Goal: Communication & Community: Answer question/provide support

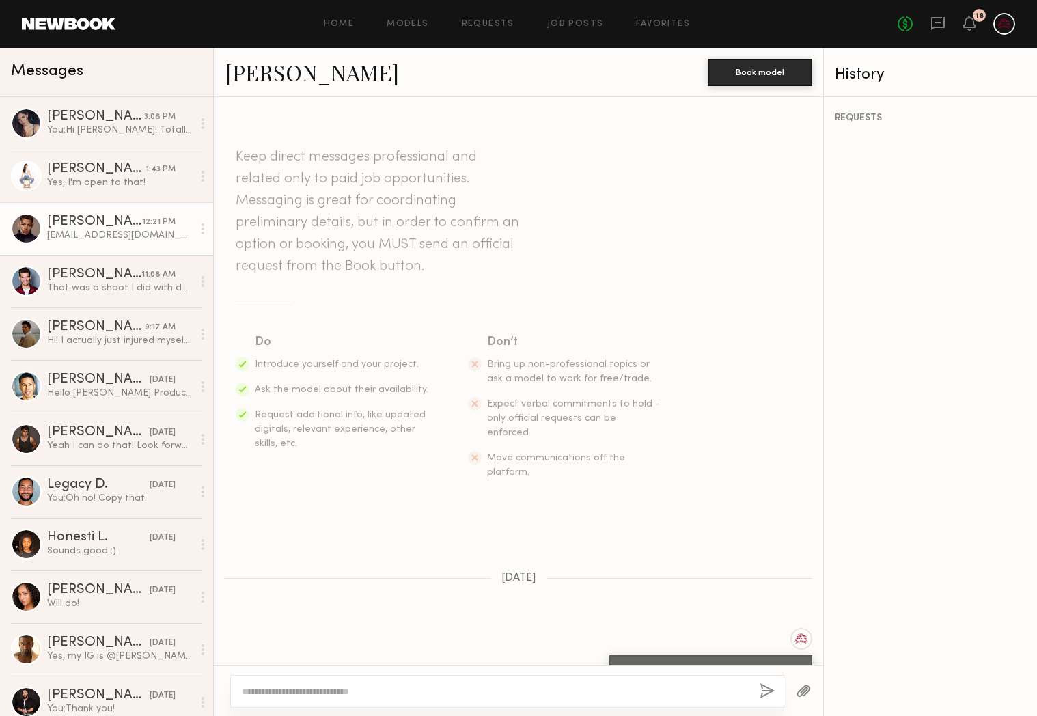
scroll to position [870, 0]
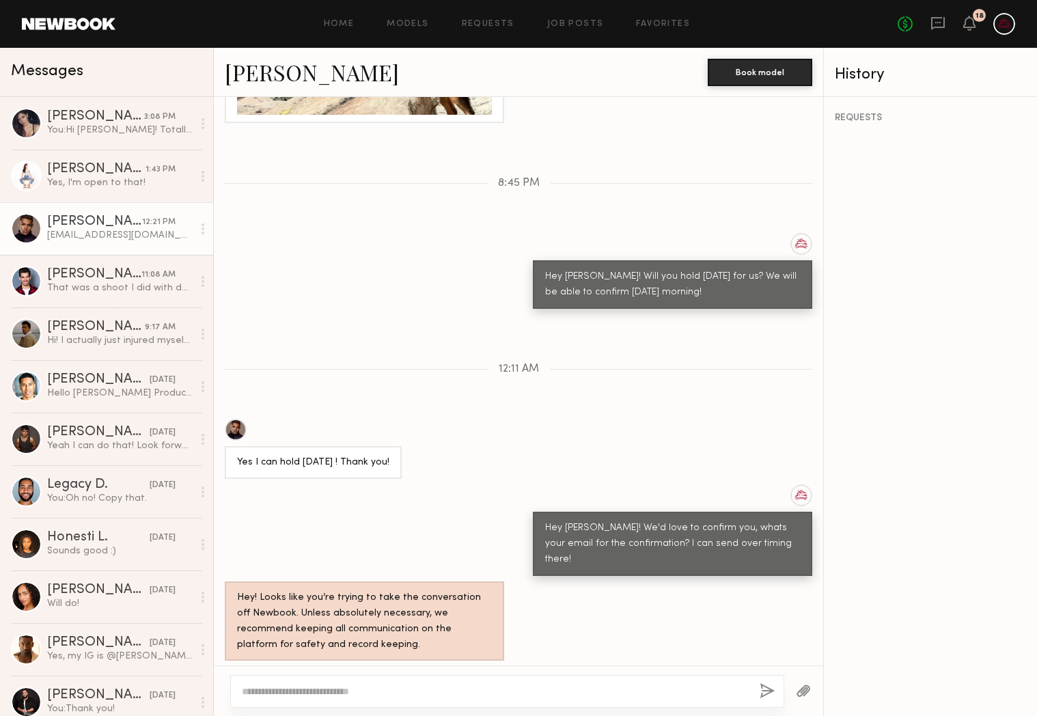
click at [426, 484] on div "Hey Chris! We'd love to confirm you, whats your email for the confirmation? I c…" at bounding box center [518, 530] width 609 height 92
click at [140, 124] on div "You: Hi Aarika! Totally understand. Would you be able to meet us at $500 for 4 …" at bounding box center [120, 130] width 146 height 13
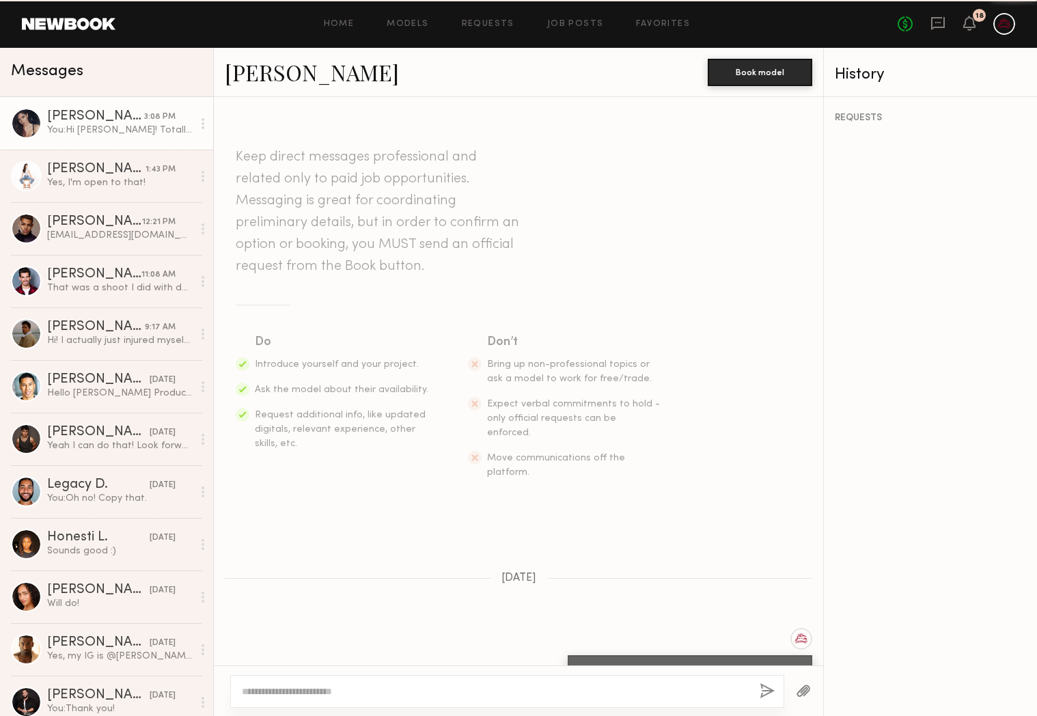
scroll to position [1263, 0]
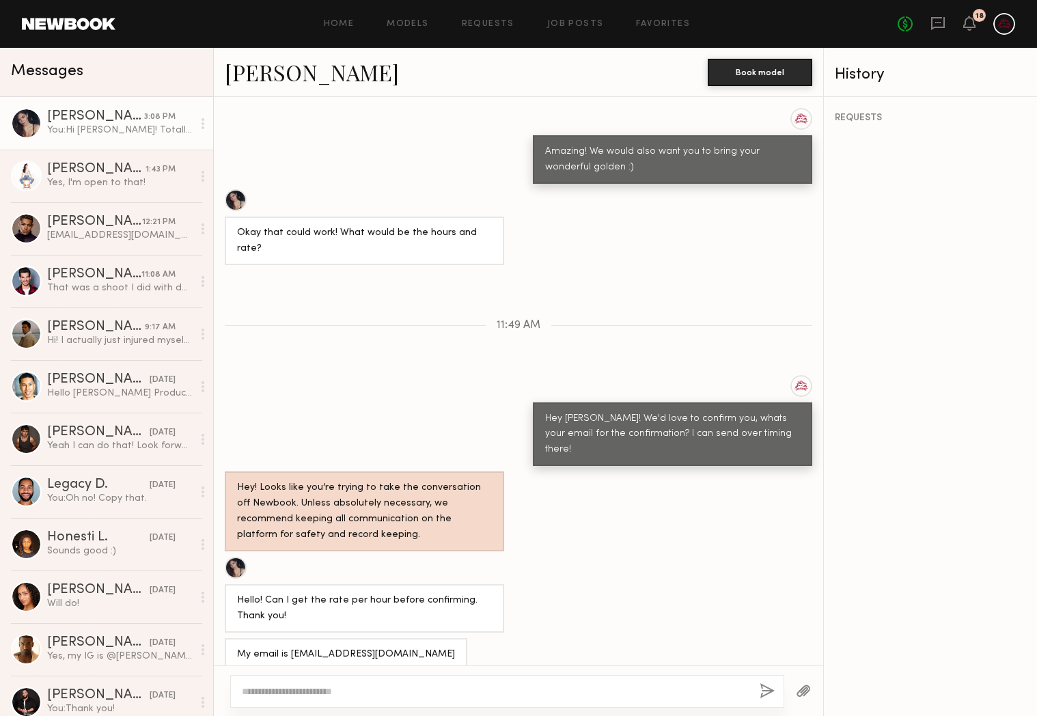
scroll to position [870, 0]
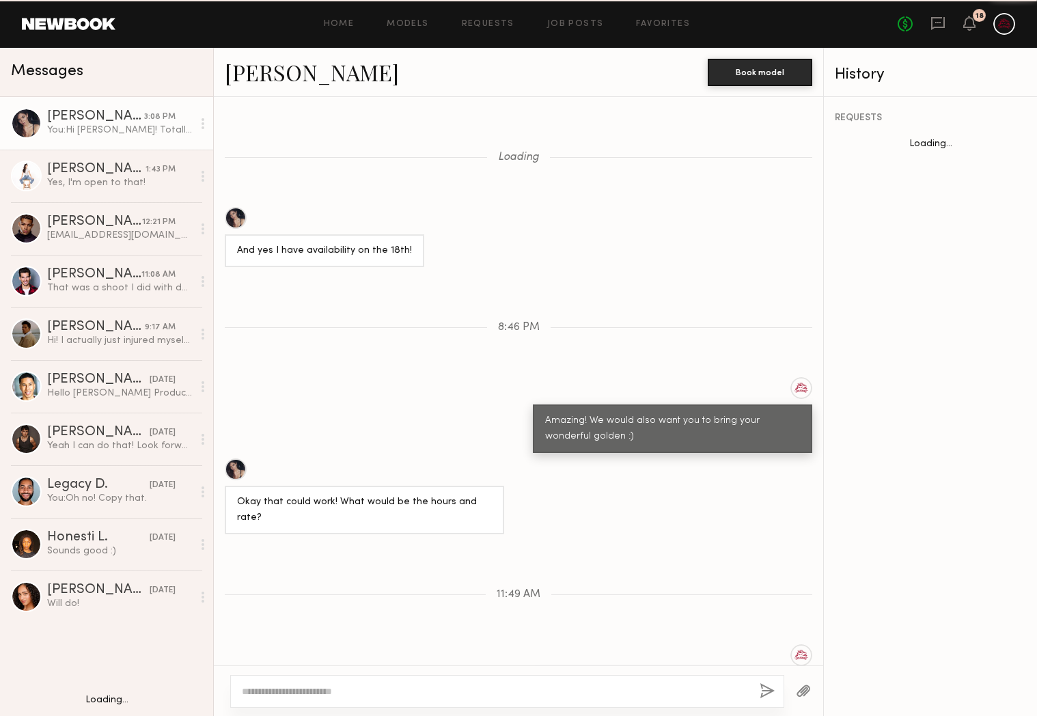
scroll to position [570, 0]
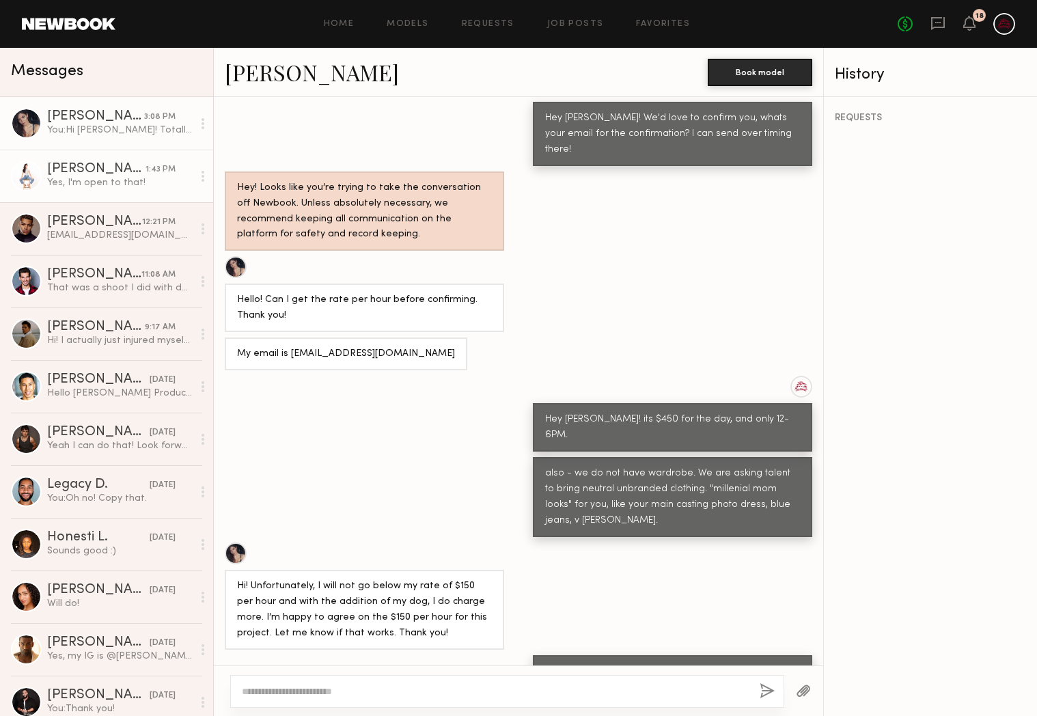
click at [123, 192] on link "[PERSON_NAME] 1:43 PM Yes, I'm open to that!" at bounding box center [106, 176] width 213 height 53
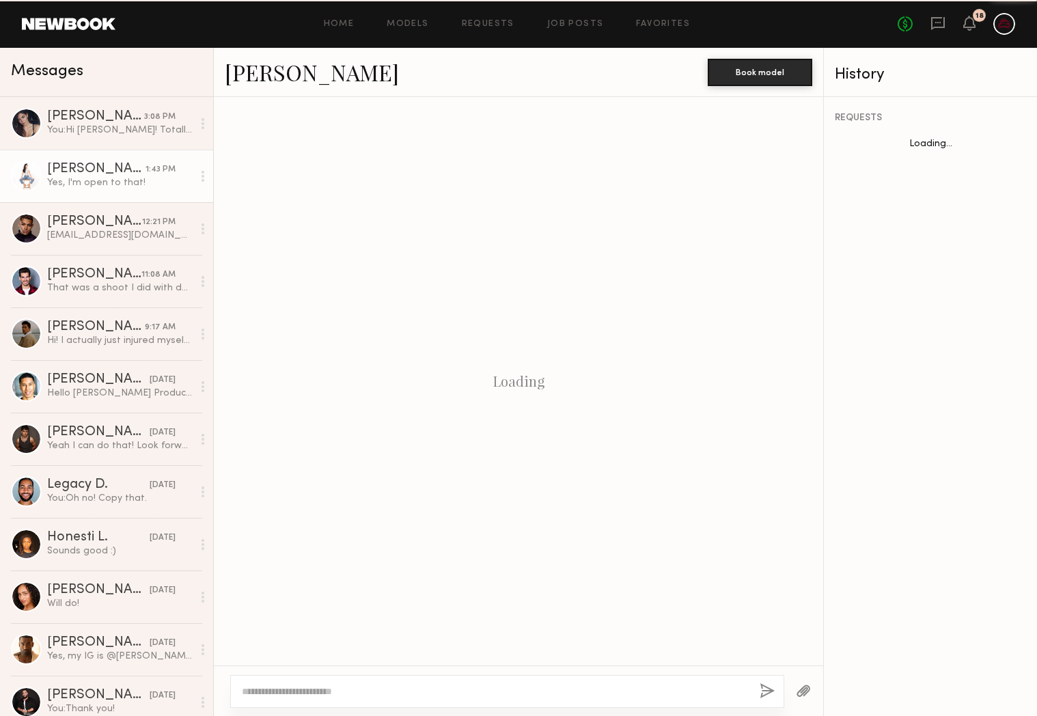
scroll to position [627, 0]
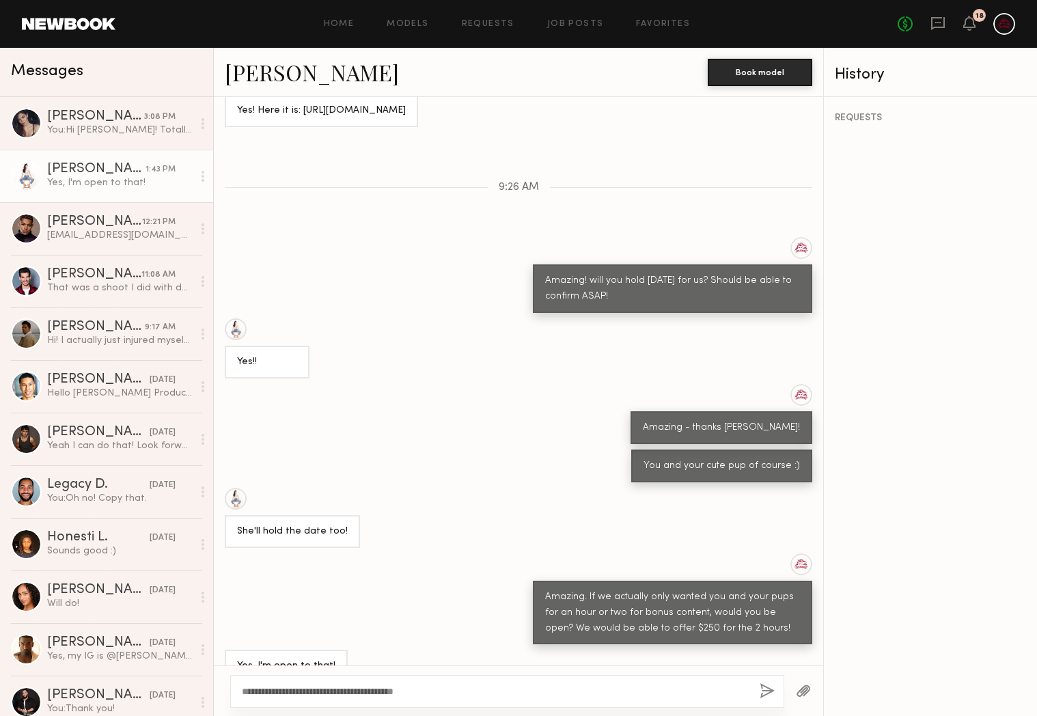
type textarea "**********"
click at [768, 691] on button "button" at bounding box center [767, 691] width 15 height 17
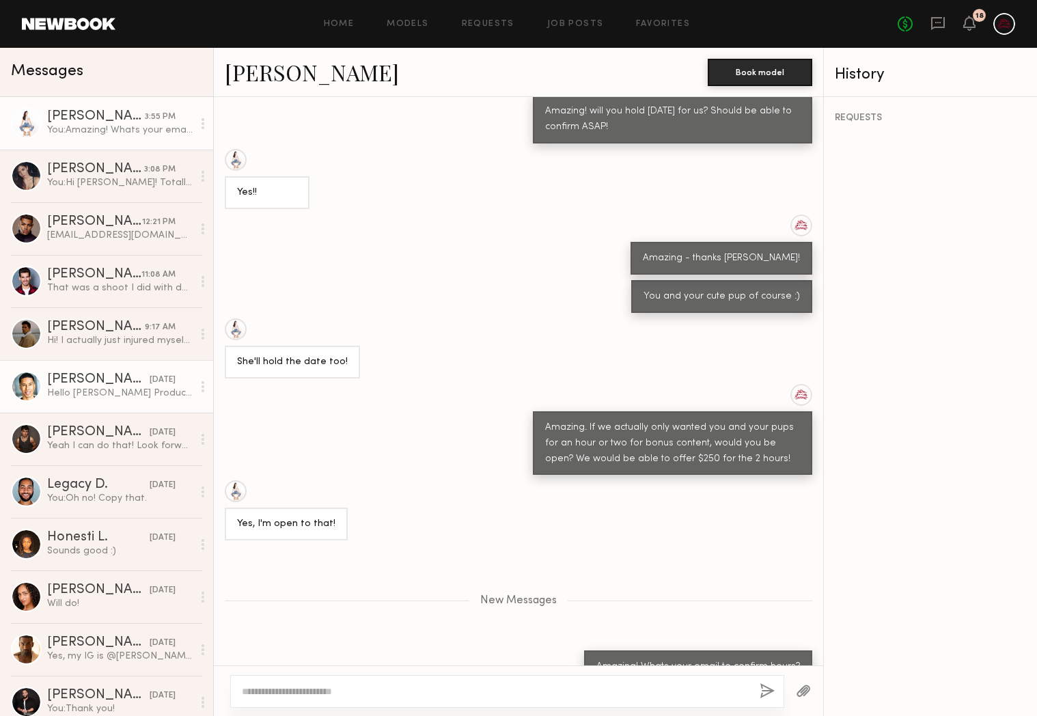
scroll to position [881, 0]
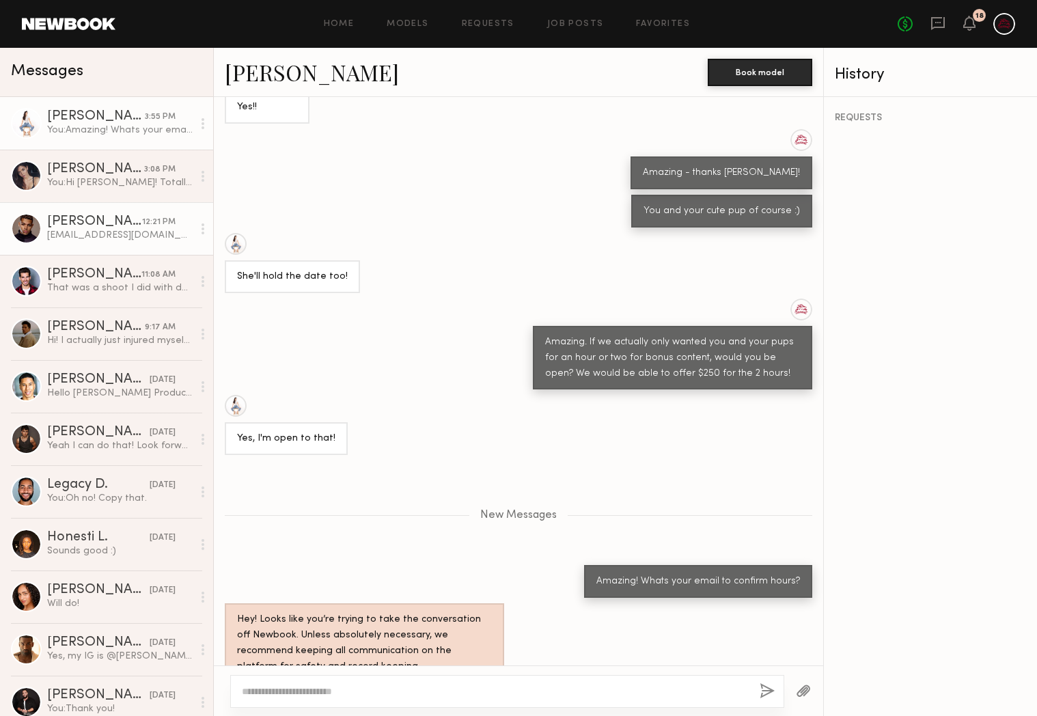
click at [133, 252] on link "Christopher M. 12:21 PM christopherminns13@gmail.com, thank you!" at bounding box center [106, 228] width 213 height 53
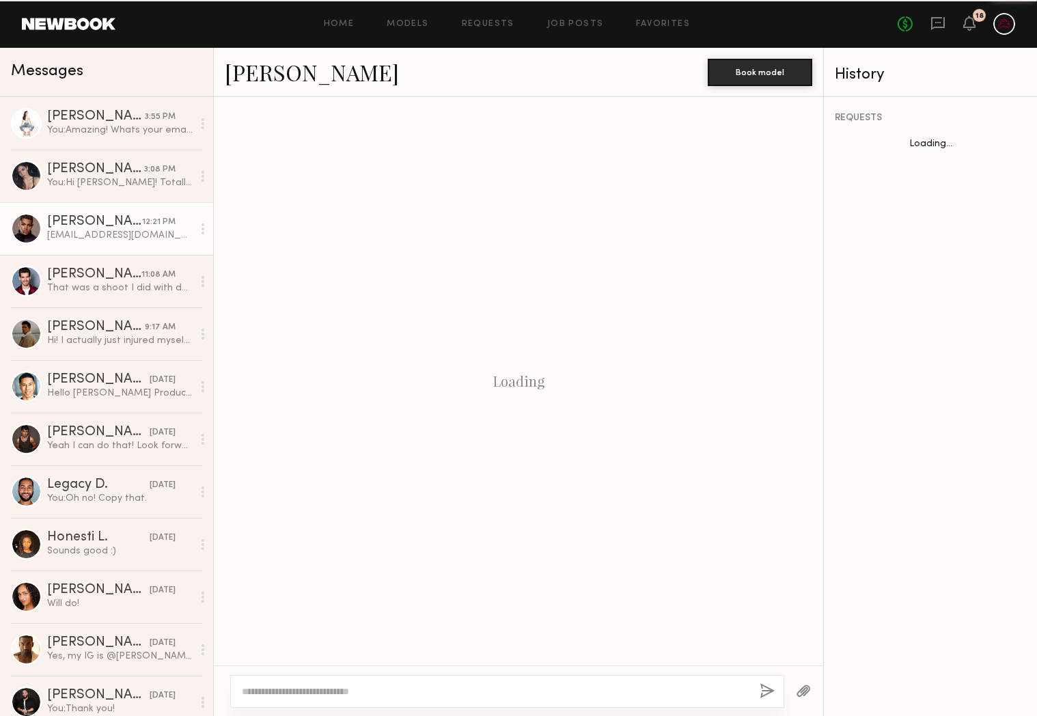
scroll to position [870, 0]
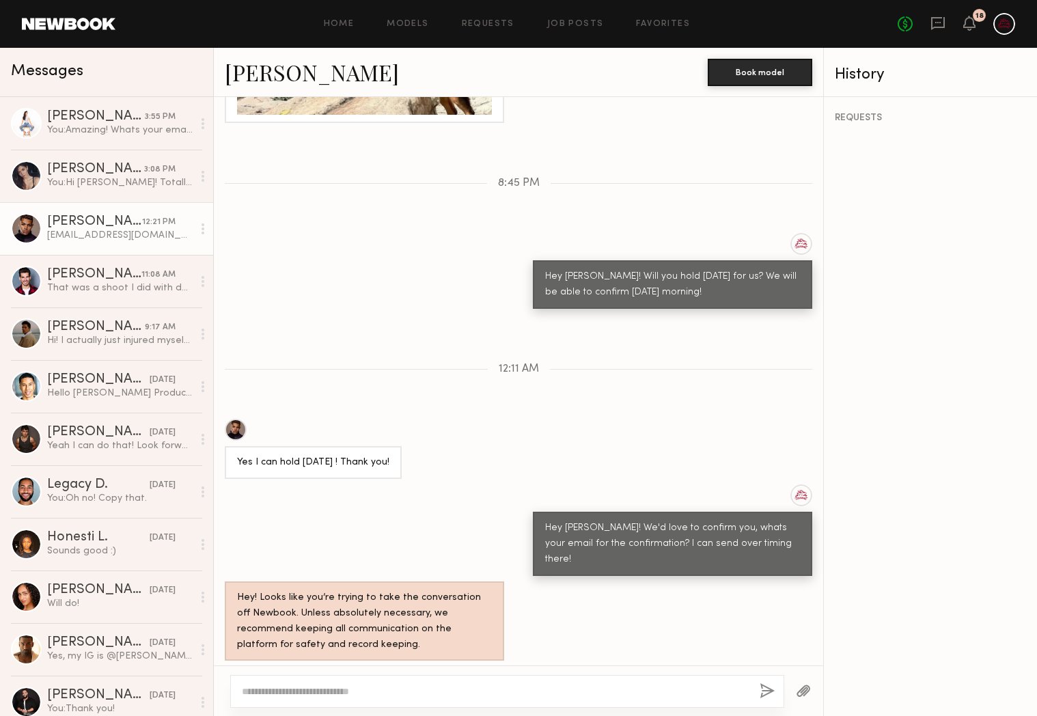
click at [116, 233] on div "[EMAIL_ADDRESS][DOMAIN_NAME], thank you!" at bounding box center [120, 235] width 146 height 13
click at [465, 695] on textarea at bounding box center [495, 692] width 507 height 14
type textarea "**********"
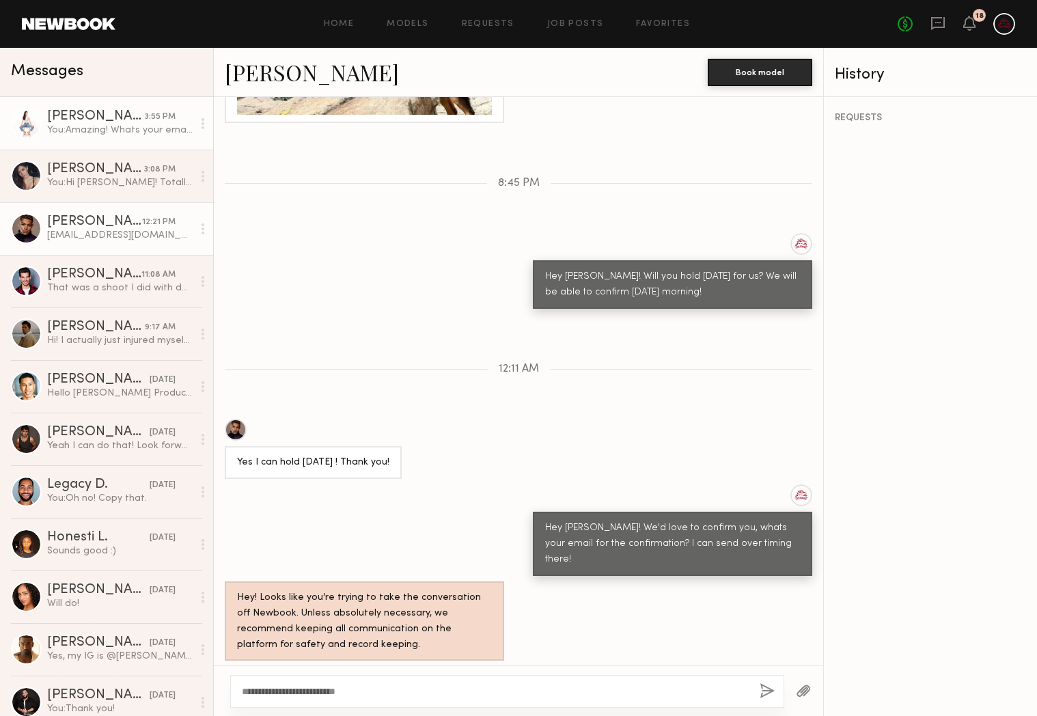
click at [114, 111] on div "[PERSON_NAME]" at bounding box center [96, 117] width 98 height 14
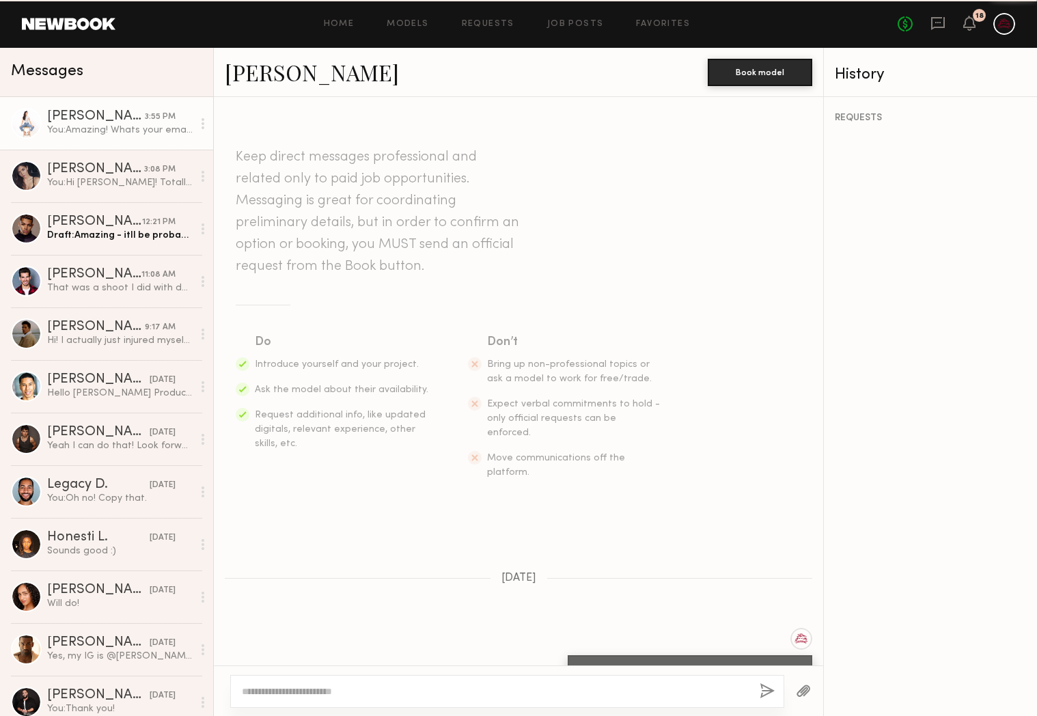
scroll to position [778, 0]
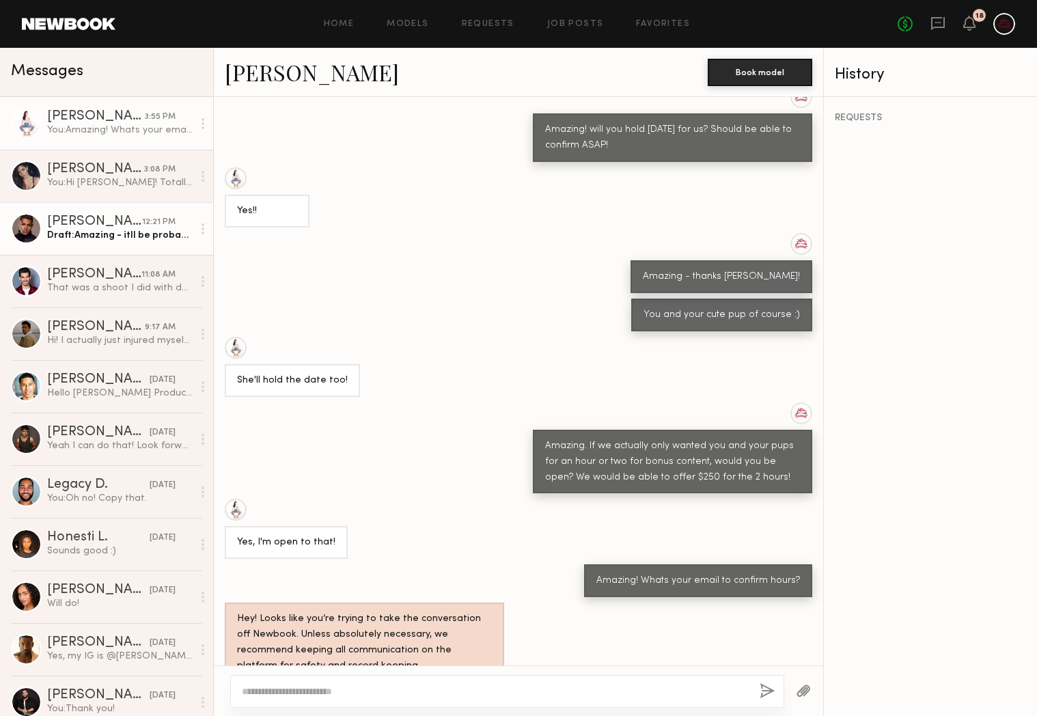
click at [115, 215] on link "Christopher M. 12:21 PM Draft: Amazing - itll be probably" at bounding box center [106, 228] width 213 height 53
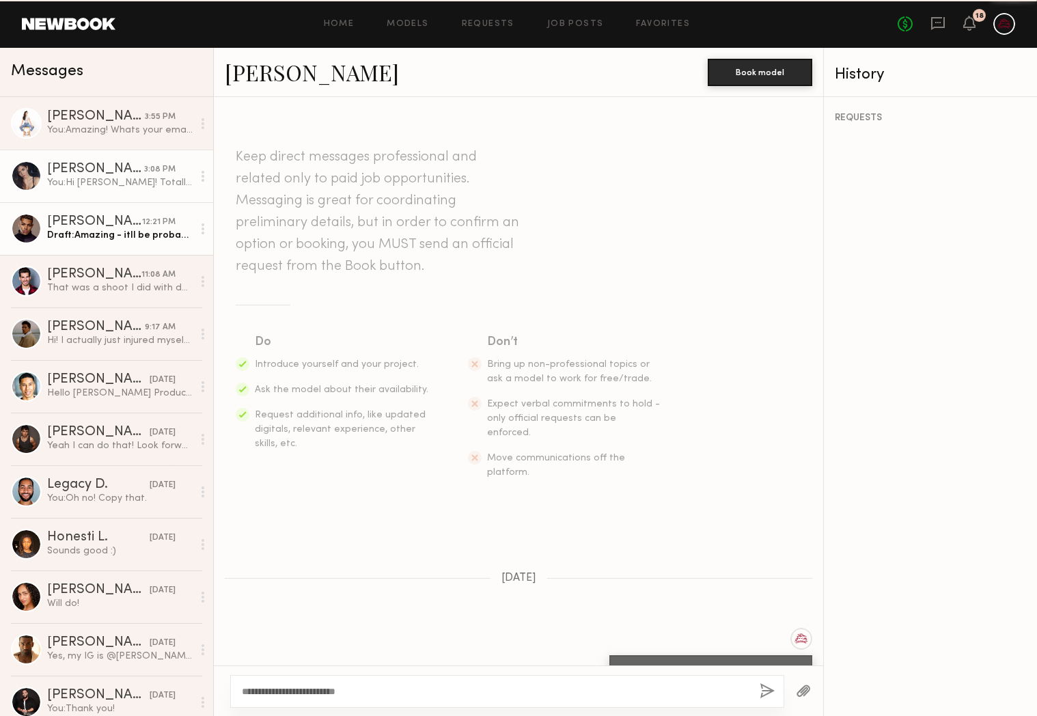
scroll to position [870, 0]
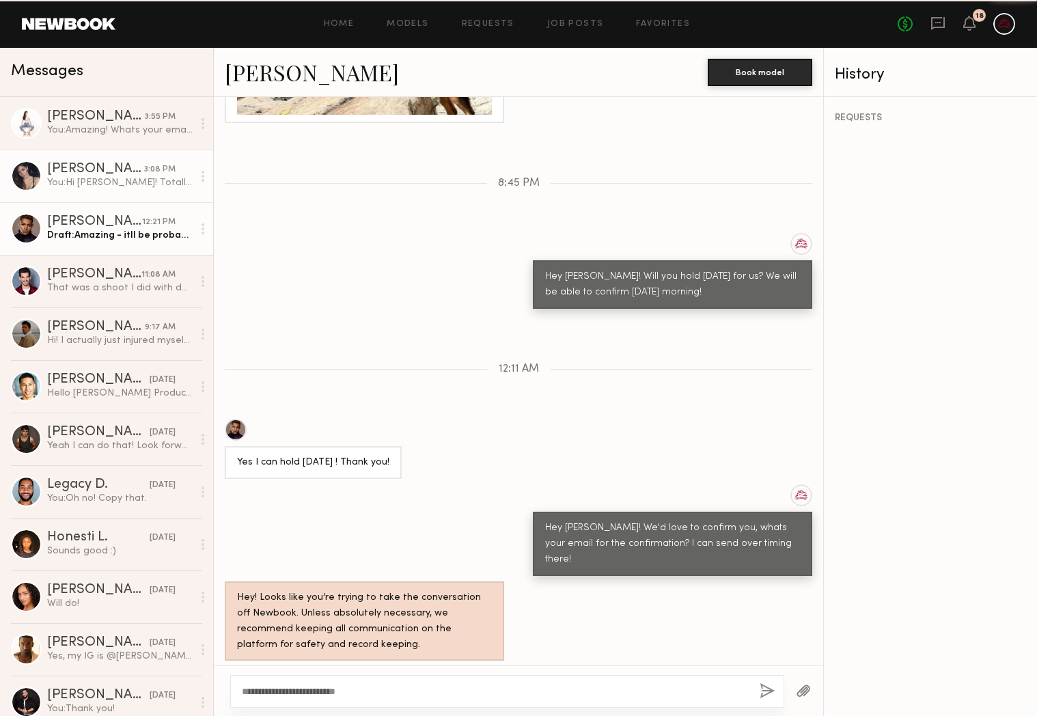
click at [100, 189] on link "Aarika W. 3:08 PM You: Hi Aarika! Totally understand. Would you be able to meet…" at bounding box center [106, 176] width 213 height 53
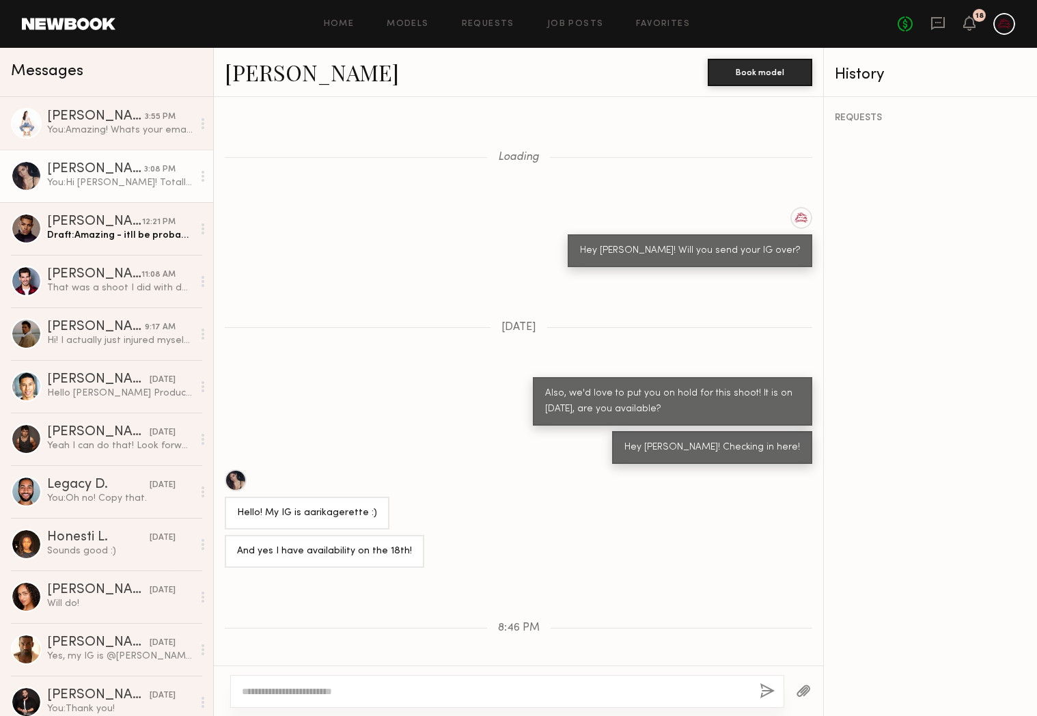
scroll to position [870, 0]
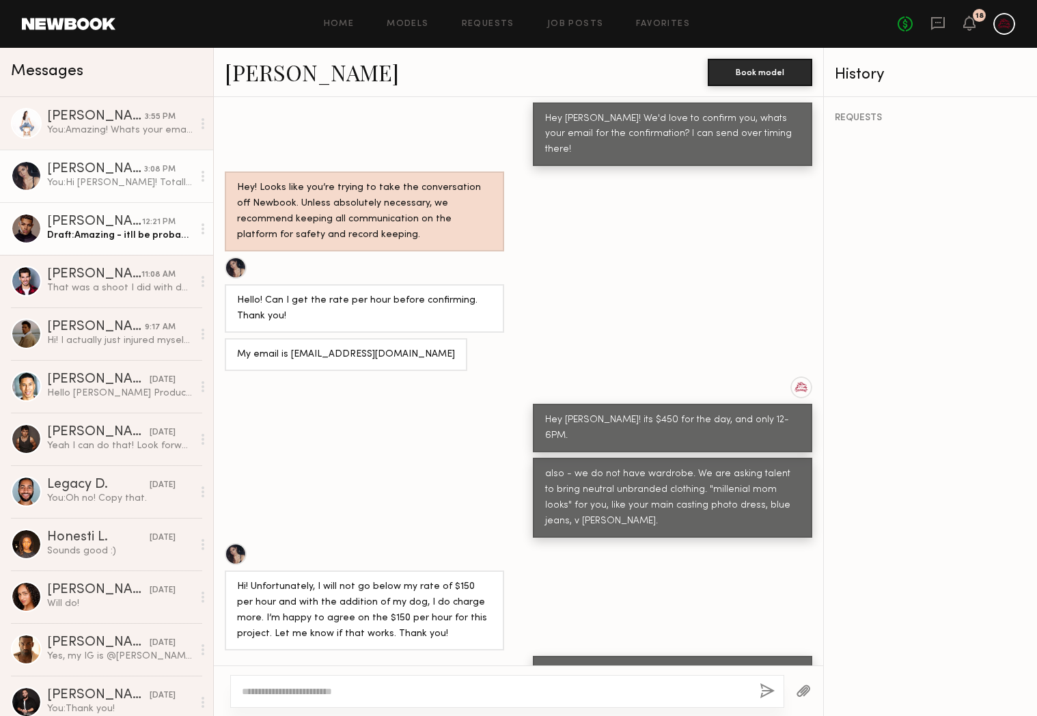
click at [124, 241] on div "Draft: Amazing - itll be probably" at bounding box center [120, 235] width 146 height 13
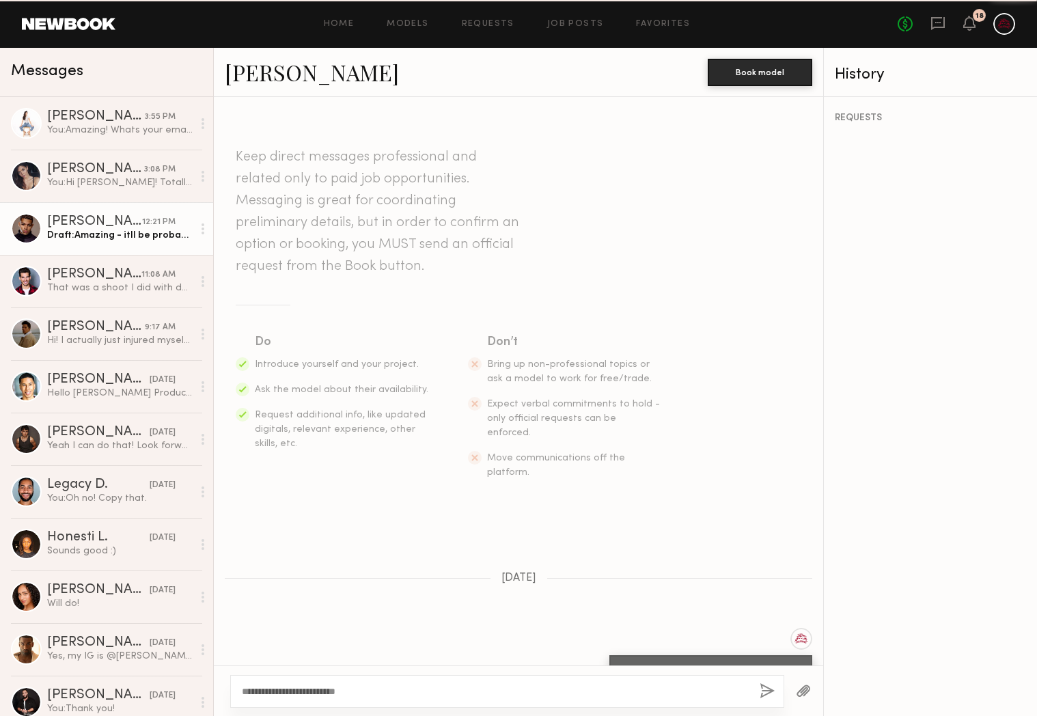
scroll to position [870, 0]
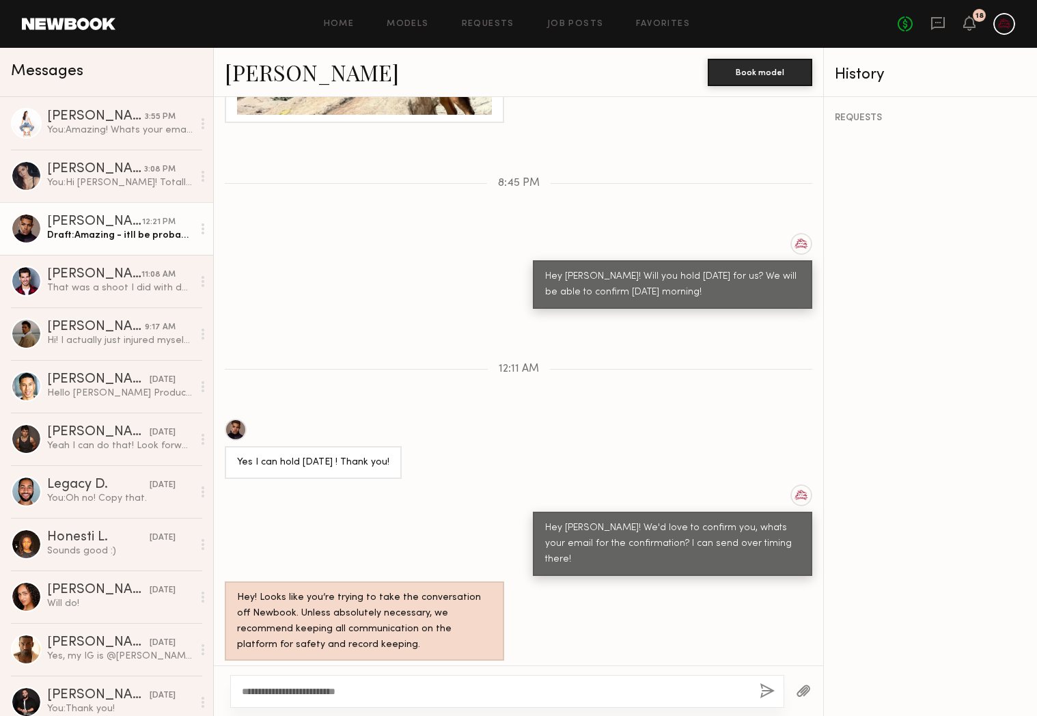
click at [393, 694] on textarea "**********" at bounding box center [495, 692] width 507 height 14
click at [94, 182] on div "You: Hi Aarika! Totally understand. Would you be able to meet us at $500 for 4 …" at bounding box center [120, 182] width 146 height 13
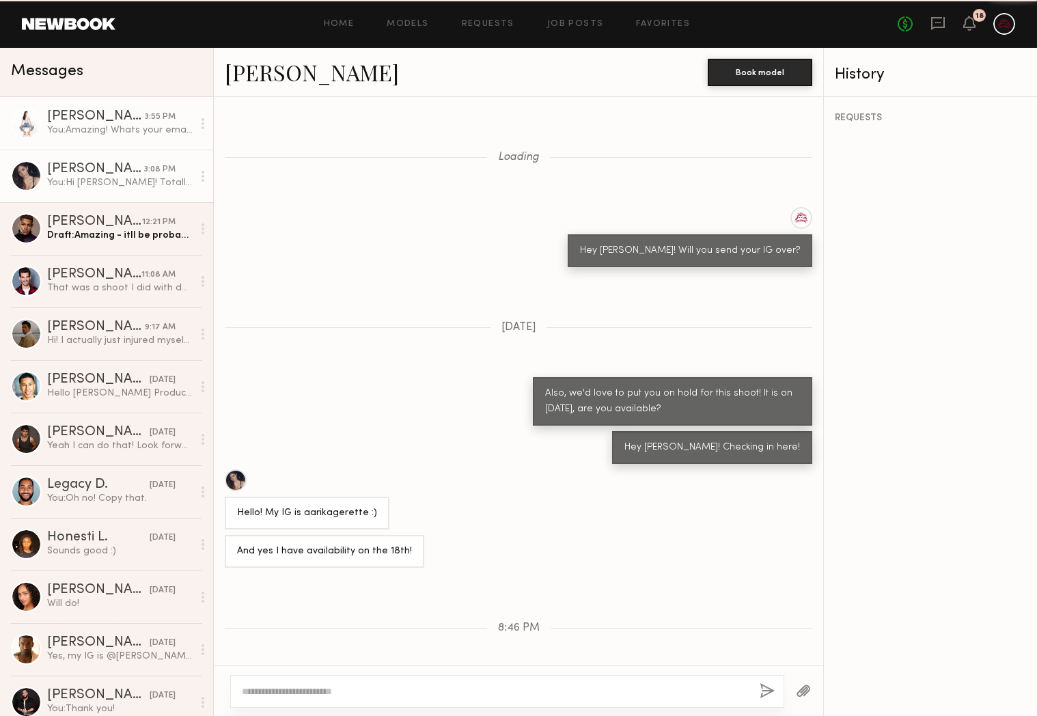
scroll to position [870, 0]
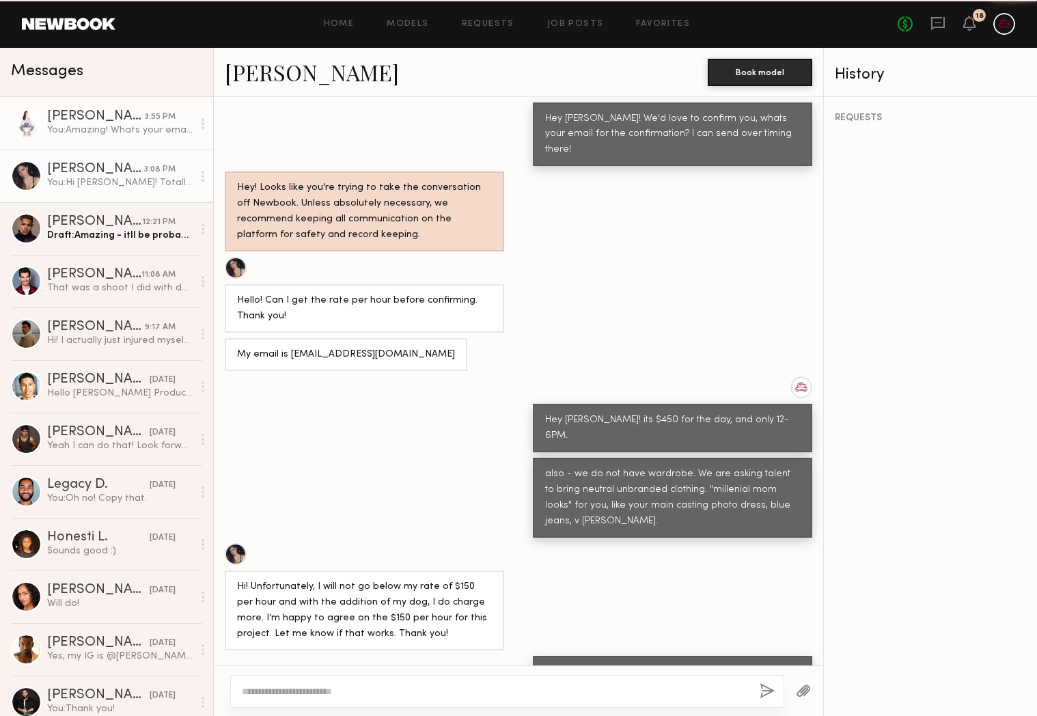
click at [115, 137] on link "Hannah K. 3:55 PM You: Amazing! Whats your email to confirm hours?" at bounding box center [106, 123] width 213 height 53
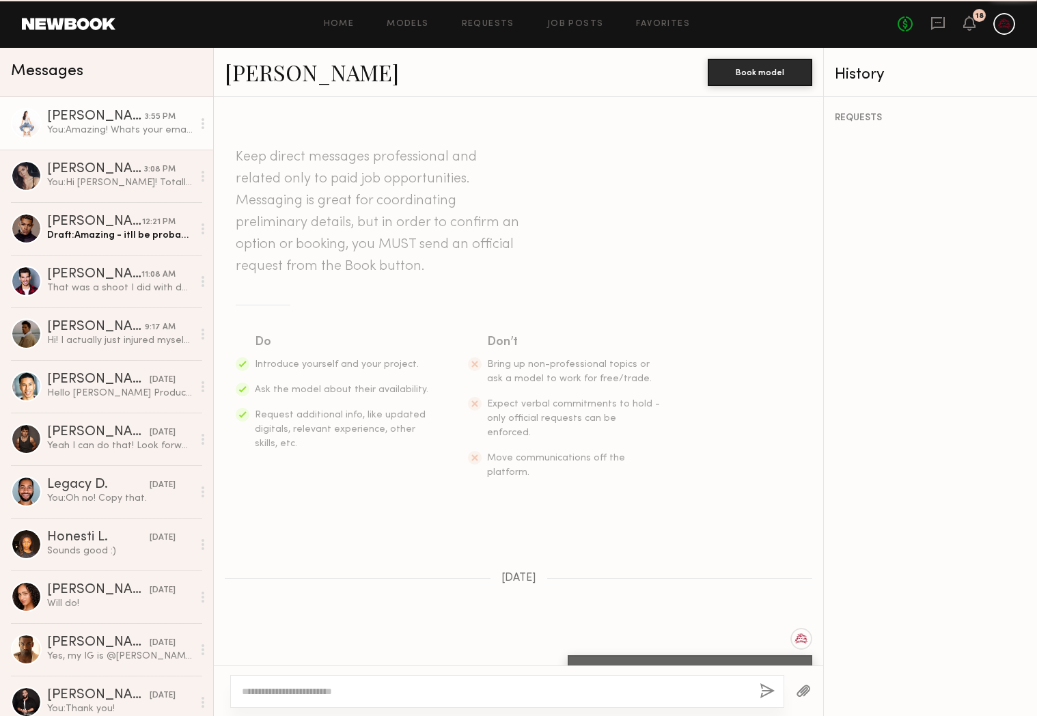
scroll to position [843, 0]
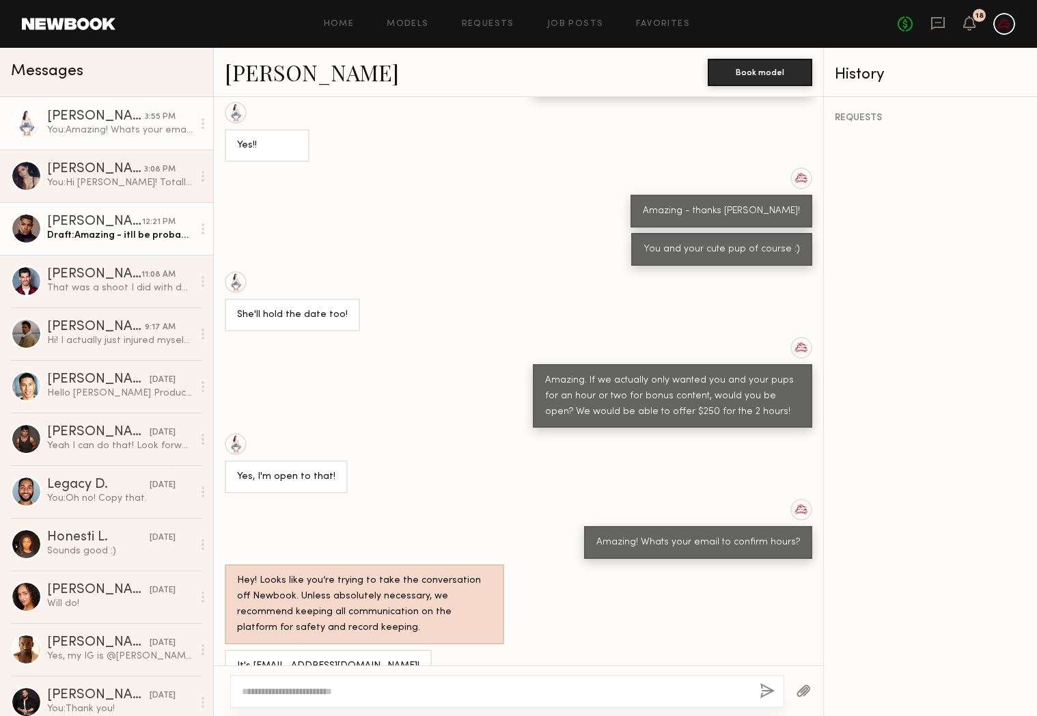
click at [86, 230] on div "Draft: Amazing - itll be probably" at bounding box center [120, 235] width 146 height 13
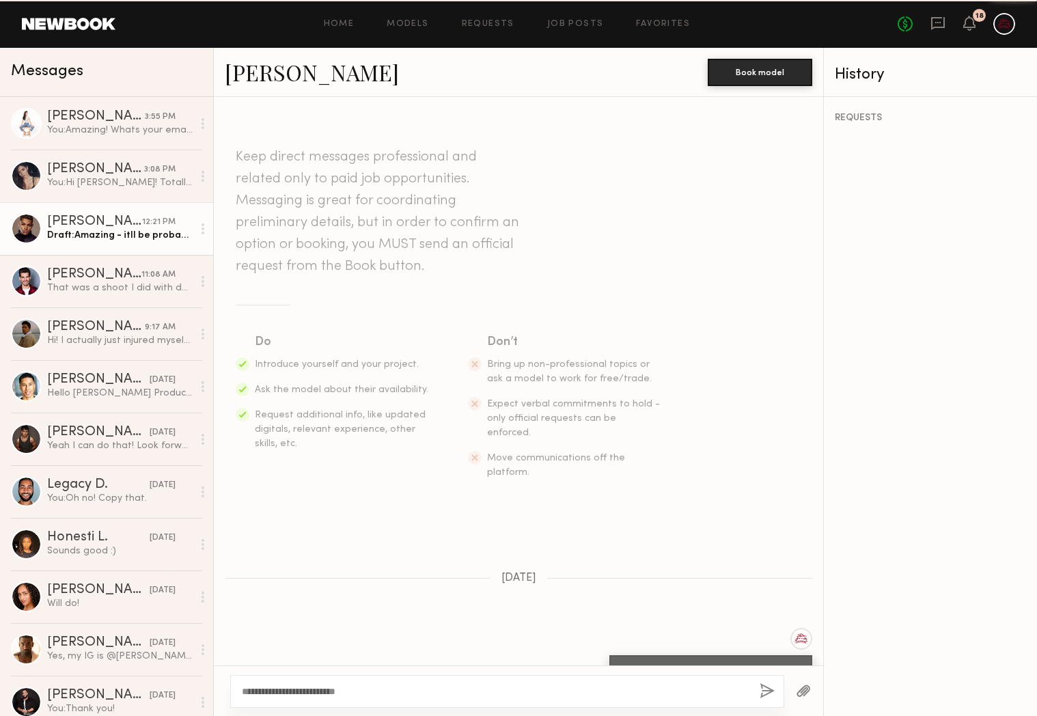
scroll to position [870, 0]
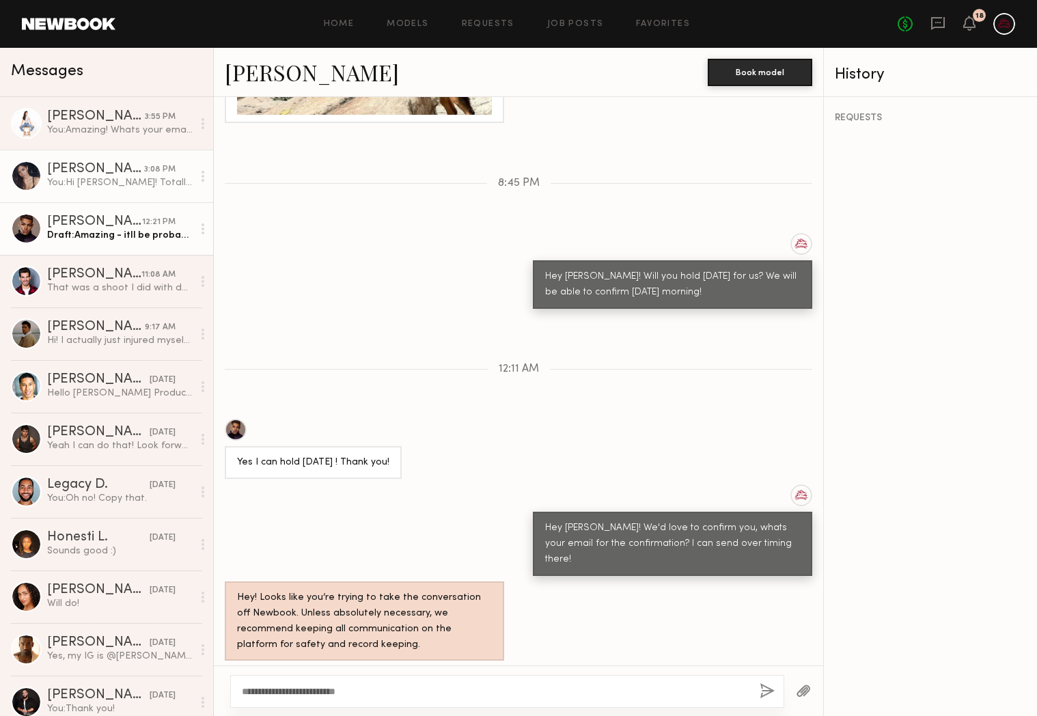
click at [111, 180] on div "You: Hi Aarika! Totally understand. Would you be able to meet us at $500 for 4 …" at bounding box center [120, 182] width 146 height 13
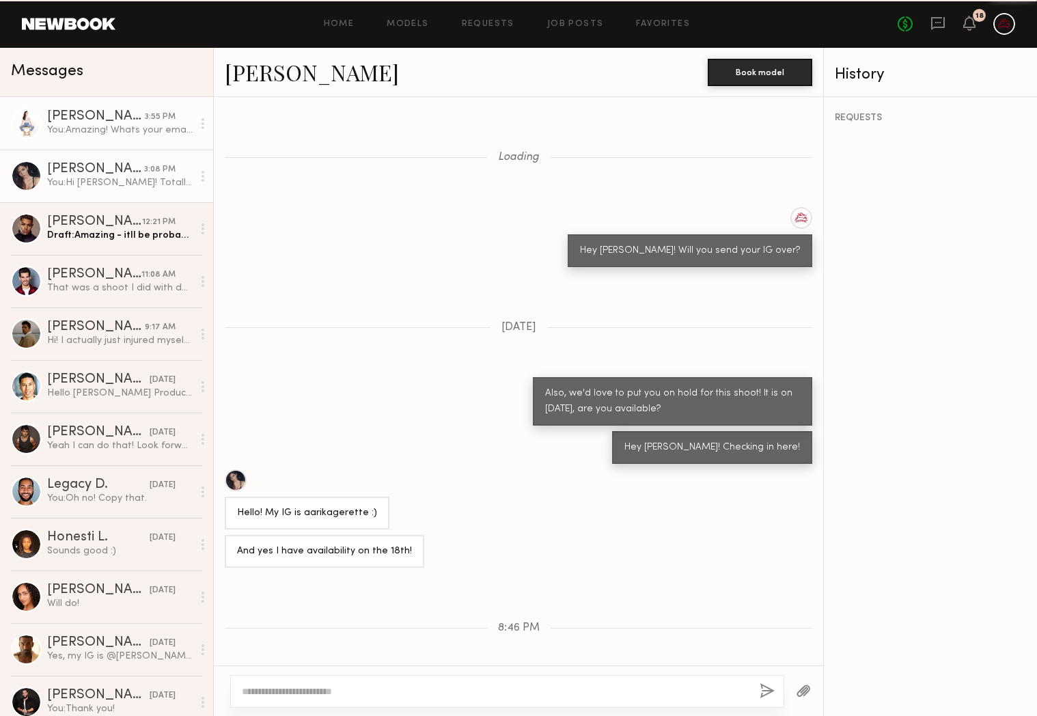
scroll to position [870, 0]
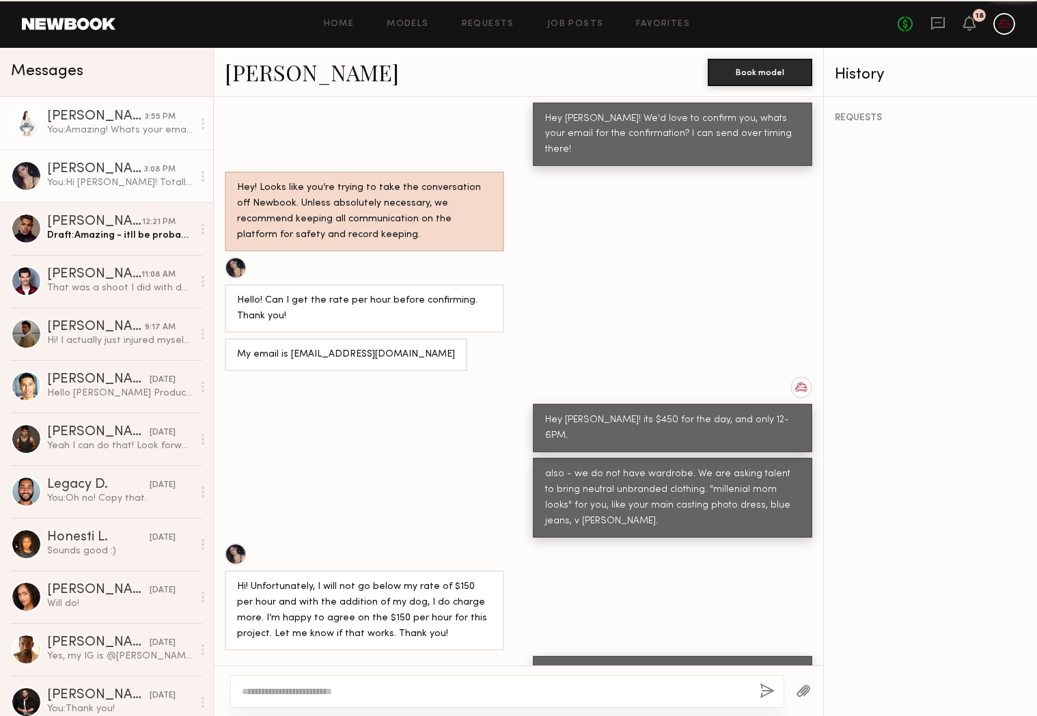
click at [139, 131] on div "You: Amazing! Whats your email to confirm hours?" at bounding box center [120, 130] width 146 height 13
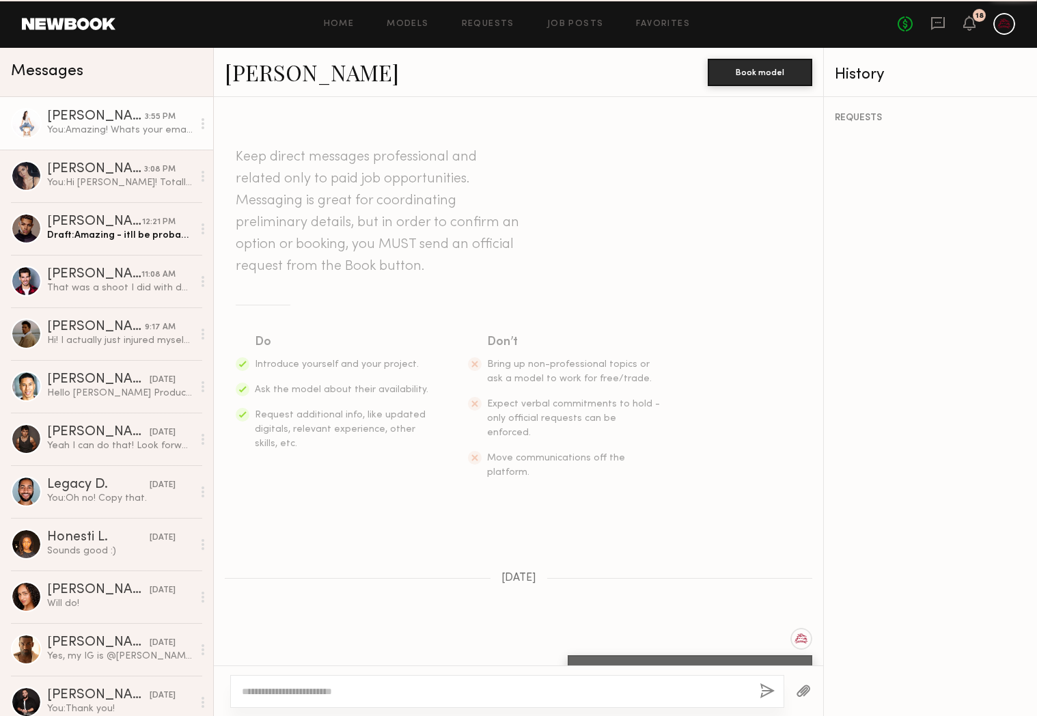
scroll to position [843, 0]
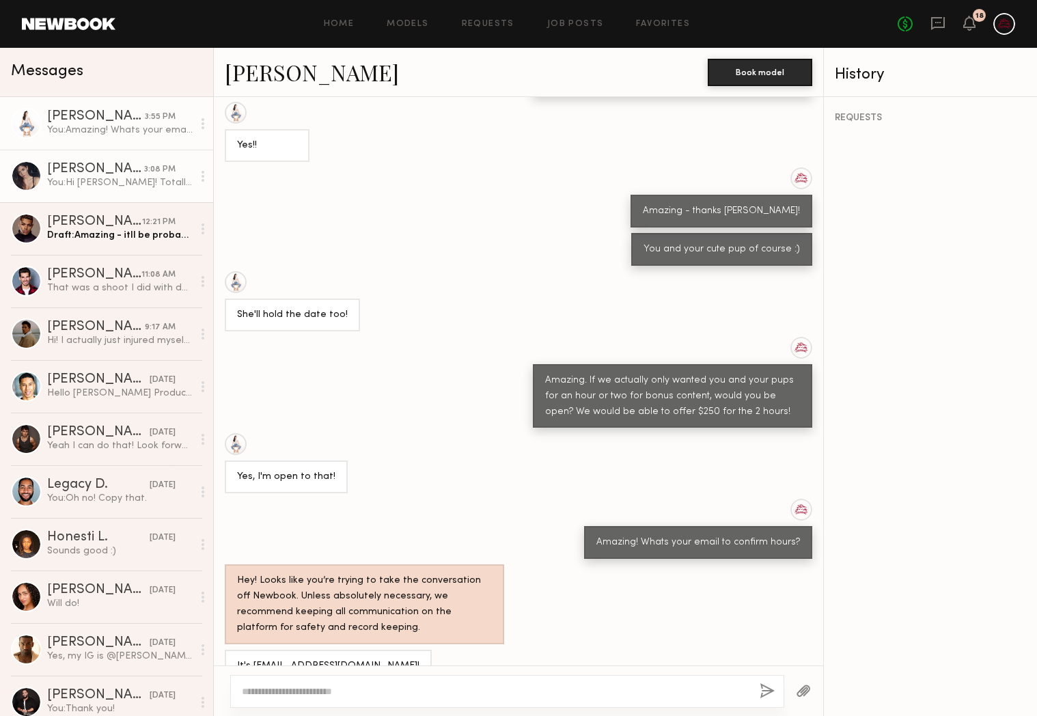
click at [94, 180] on div "You: Hi Aarika! Totally understand. Would you be able to meet us at $500 for 4 …" at bounding box center [120, 182] width 146 height 13
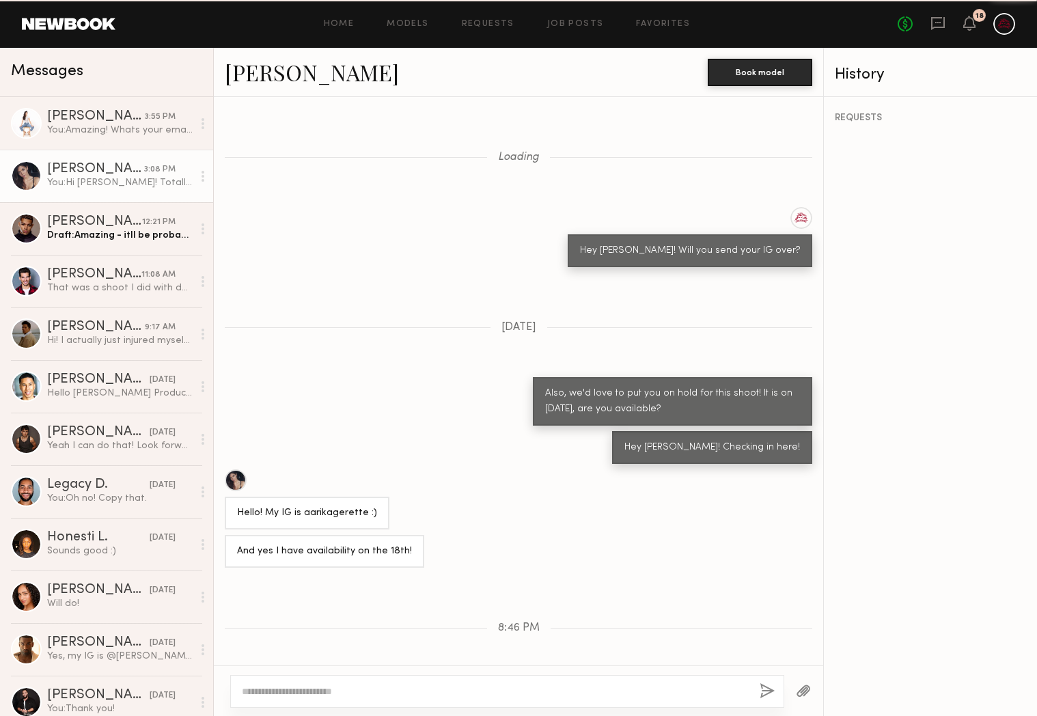
scroll to position [870, 0]
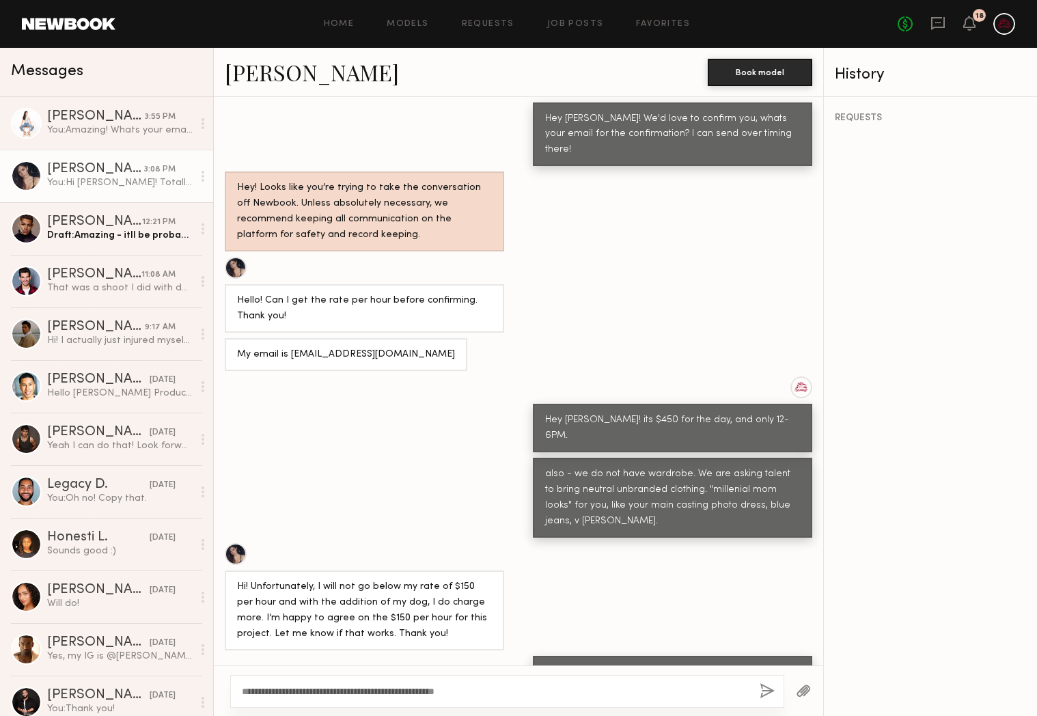
type textarea "**********"
drag, startPoint x: 772, startPoint y: 691, endPoint x: 746, endPoint y: 690, distance: 26.0
click at [772, 691] on button "button" at bounding box center [767, 691] width 15 height 17
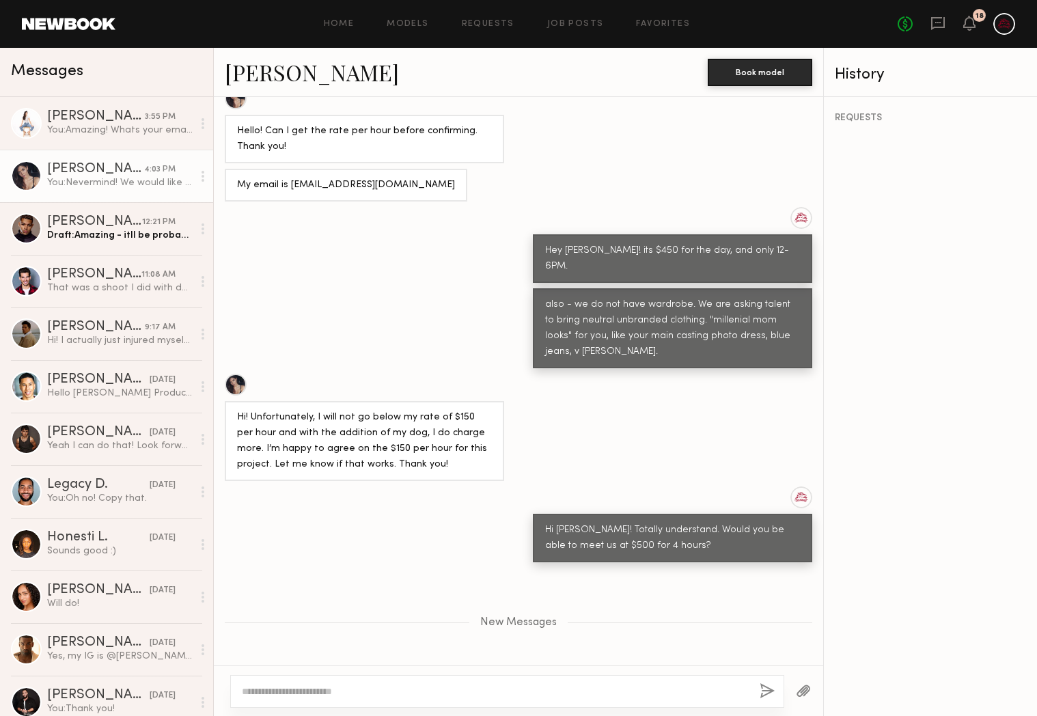
click at [760, 683] on button "button" at bounding box center [767, 691] width 15 height 17
click at [447, 685] on textarea at bounding box center [495, 692] width 507 height 14
click at [96, 219] on div "[PERSON_NAME]" at bounding box center [94, 222] width 95 height 14
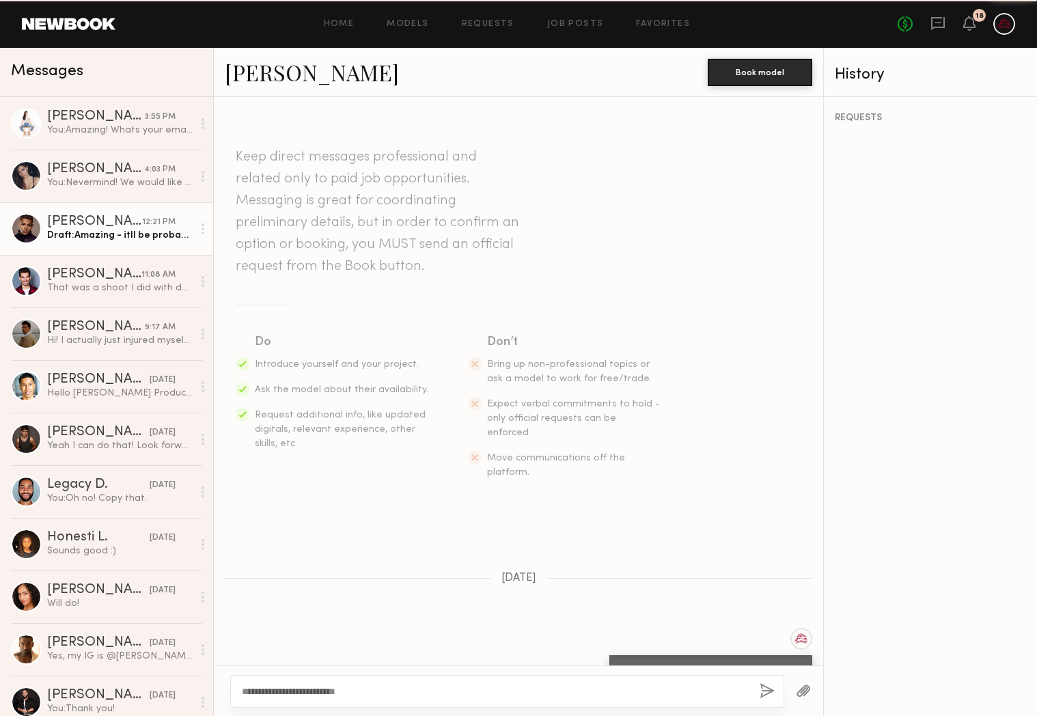
scroll to position [870, 0]
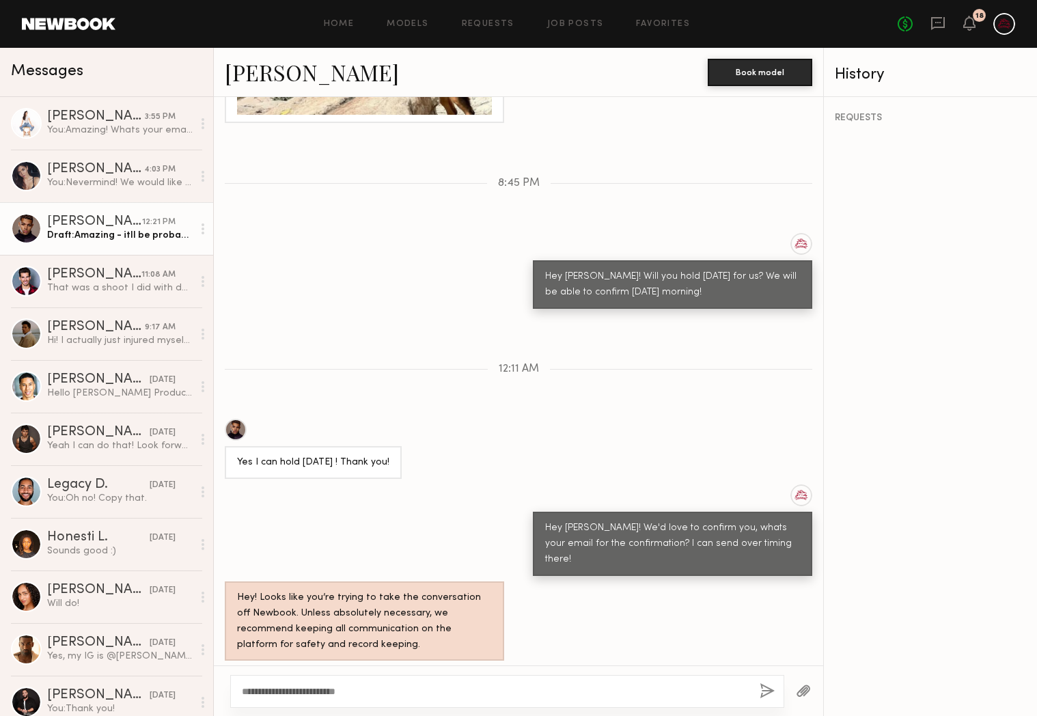
click at [430, 687] on textarea "**********" at bounding box center [495, 692] width 507 height 14
click at [329, 254] on div "Hey Chris! Will you hold monday for us? We will be able to confirm tomorrow mor…" at bounding box center [518, 271] width 609 height 76
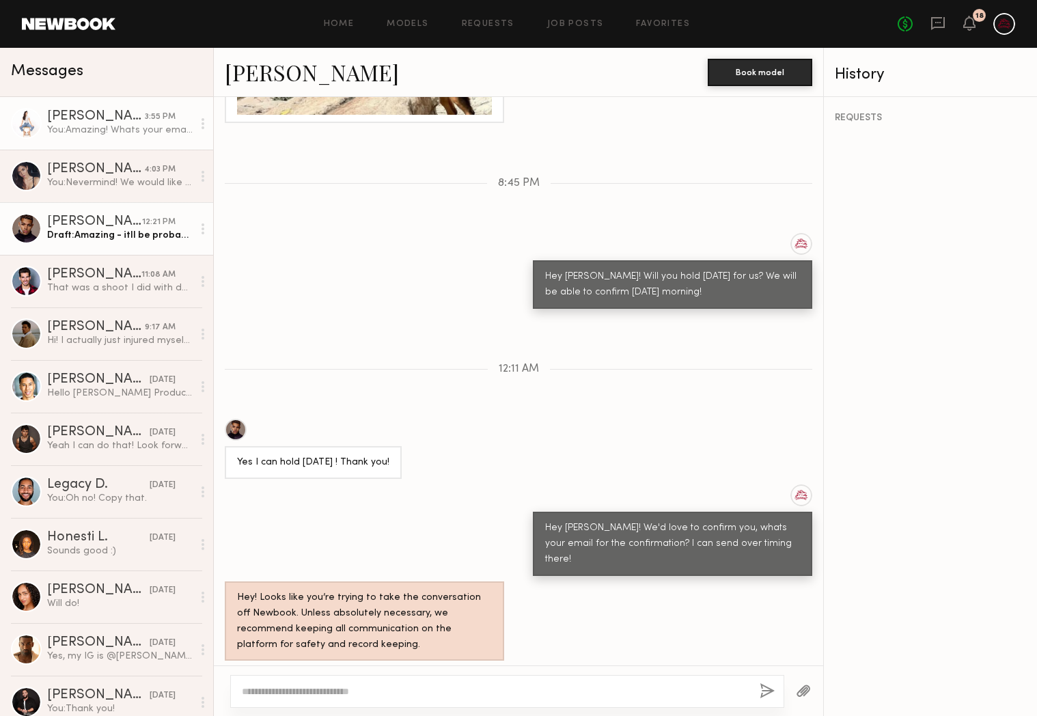
click at [104, 131] on div "You: Amazing! Whats your email to confirm hours?" at bounding box center [120, 130] width 146 height 13
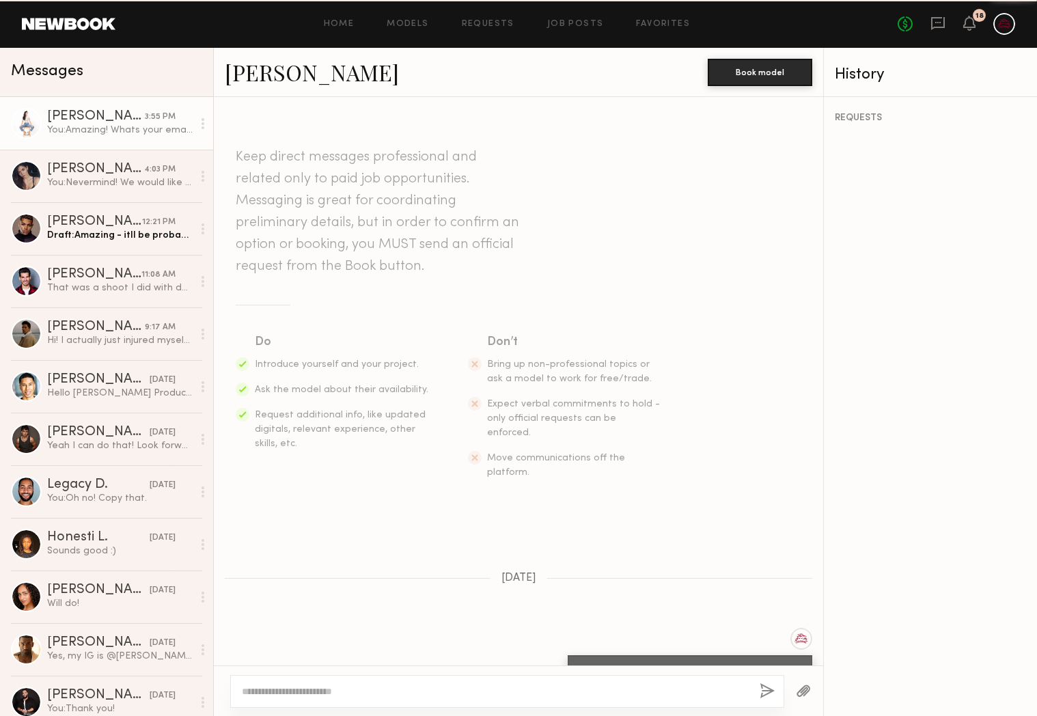
scroll to position [843, 0]
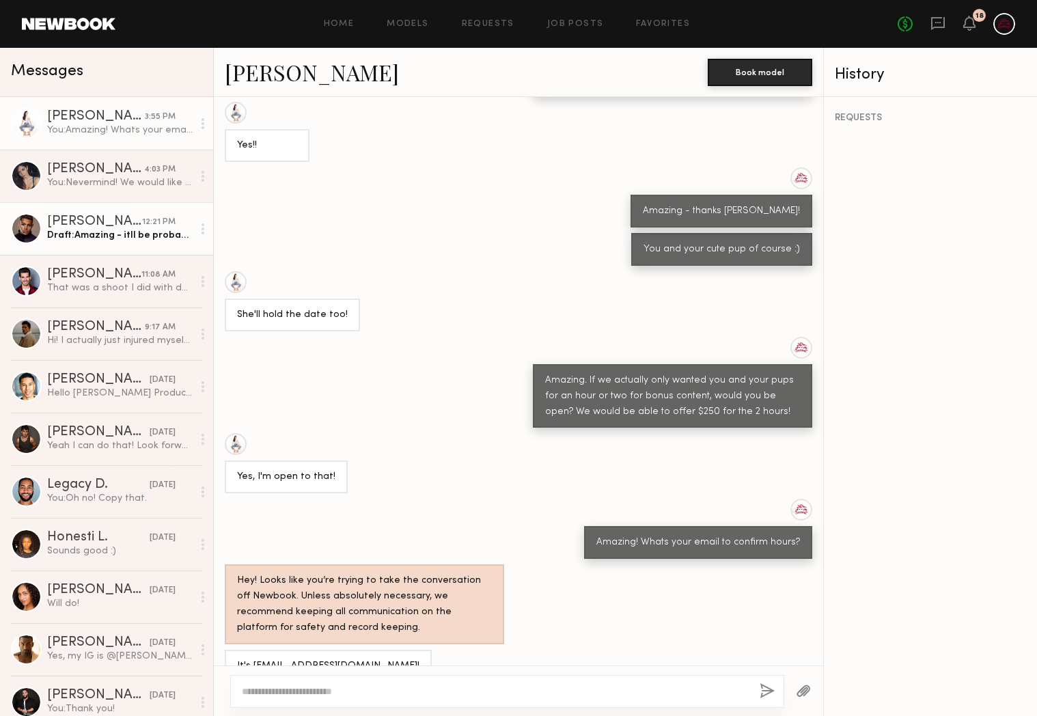
click at [103, 221] on div "[PERSON_NAME]" at bounding box center [94, 222] width 95 height 14
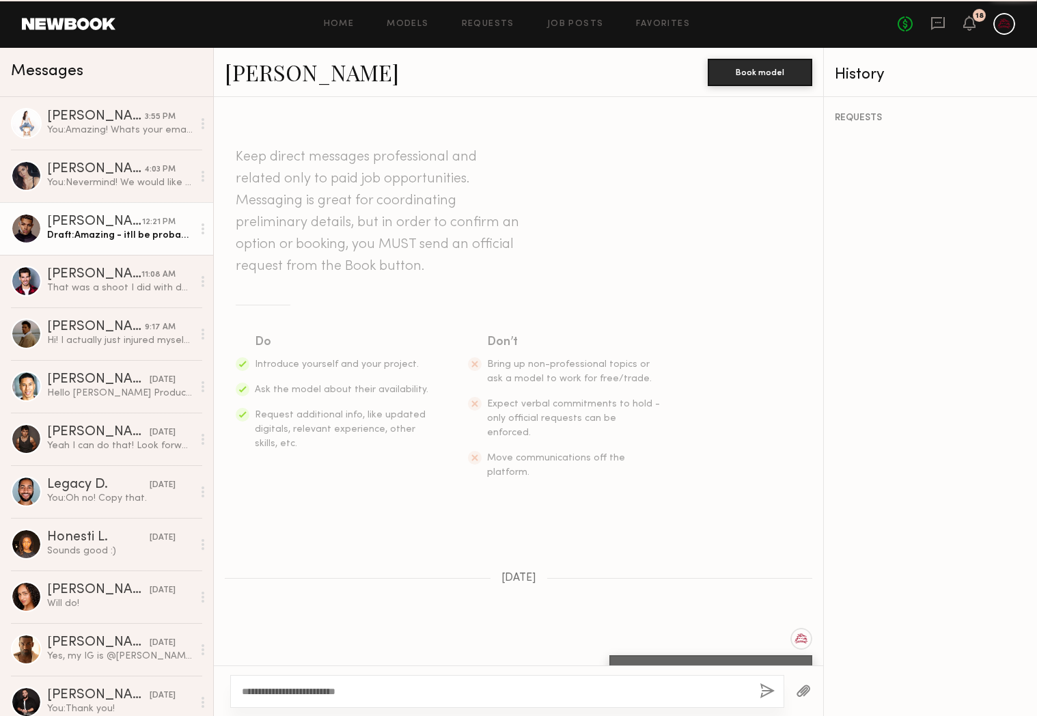
scroll to position [870, 0]
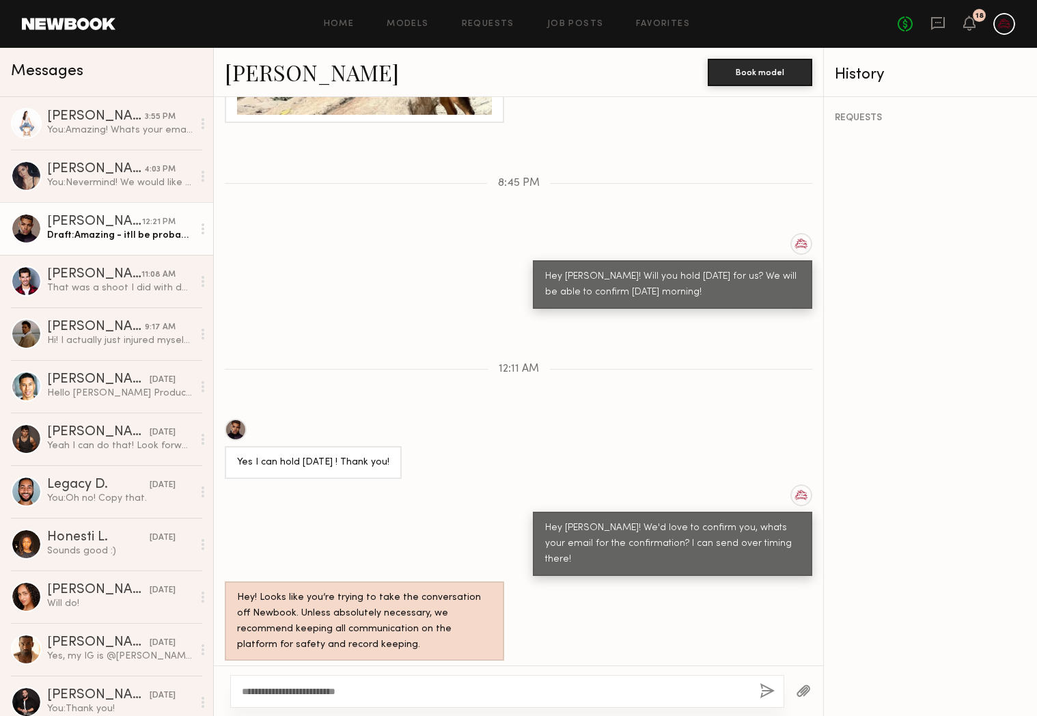
drag, startPoint x: 386, startPoint y: 696, endPoint x: 220, endPoint y: 702, distance: 166.2
click at [220, 702] on div "**********" at bounding box center [518, 691] width 609 height 51
type textarea "*"
click at [63, 182] on div "You: Nevermind! We would like you from 1-3PM. Only x3 hours." at bounding box center [120, 182] width 146 height 13
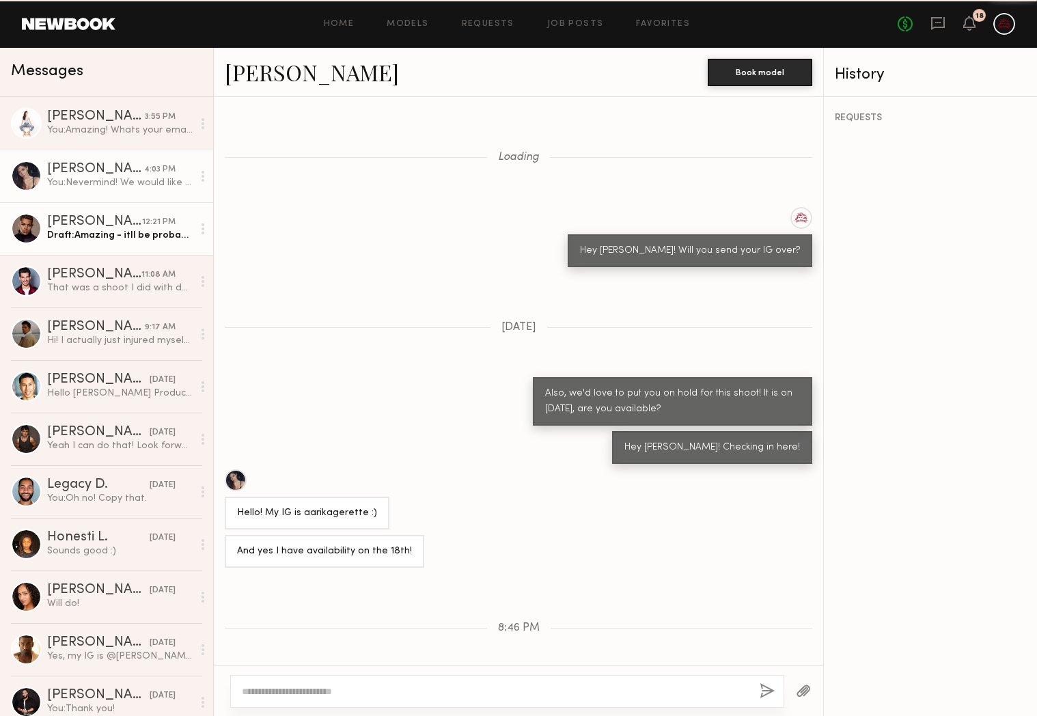
scroll to position [935, 0]
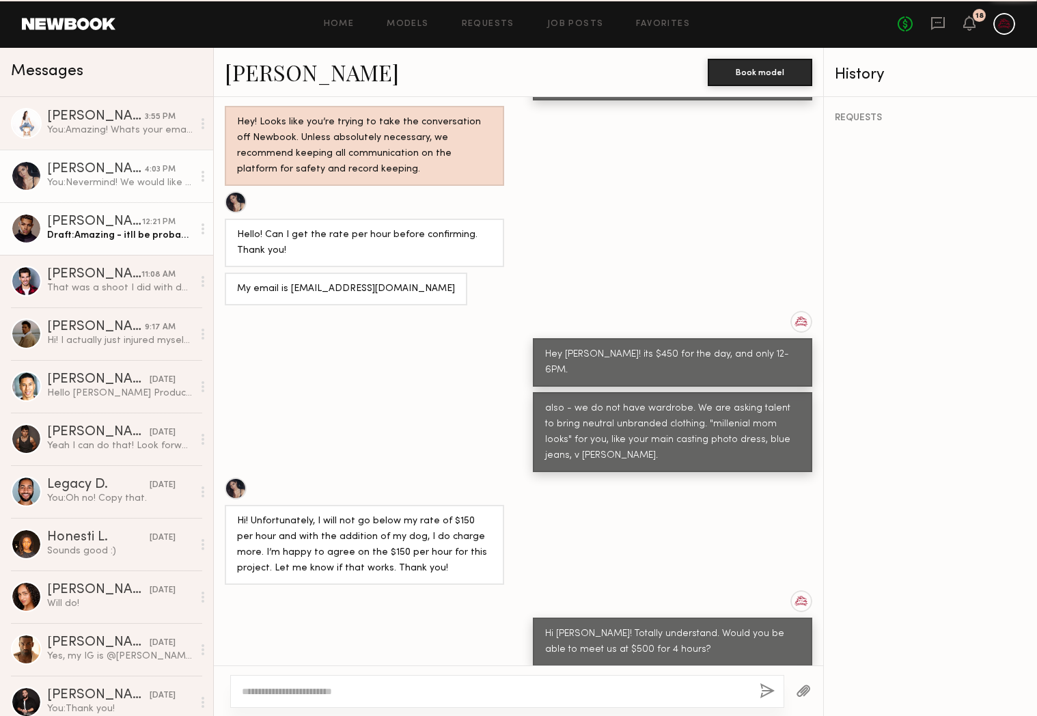
click at [84, 215] on div "[PERSON_NAME]" at bounding box center [94, 222] width 95 height 14
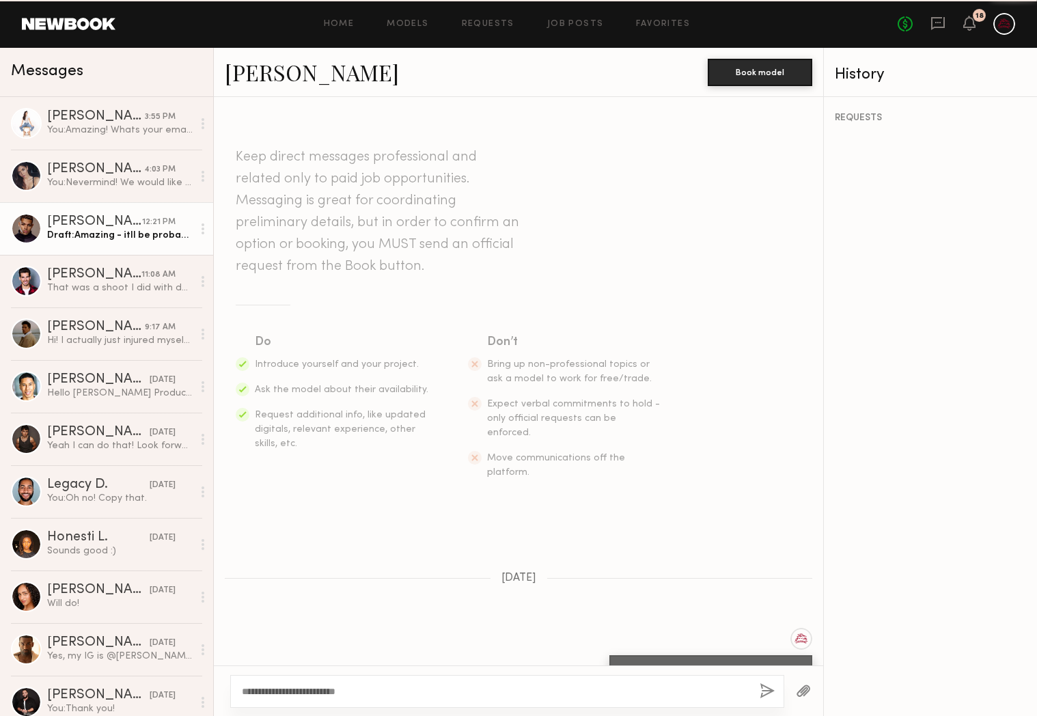
scroll to position [870, 0]
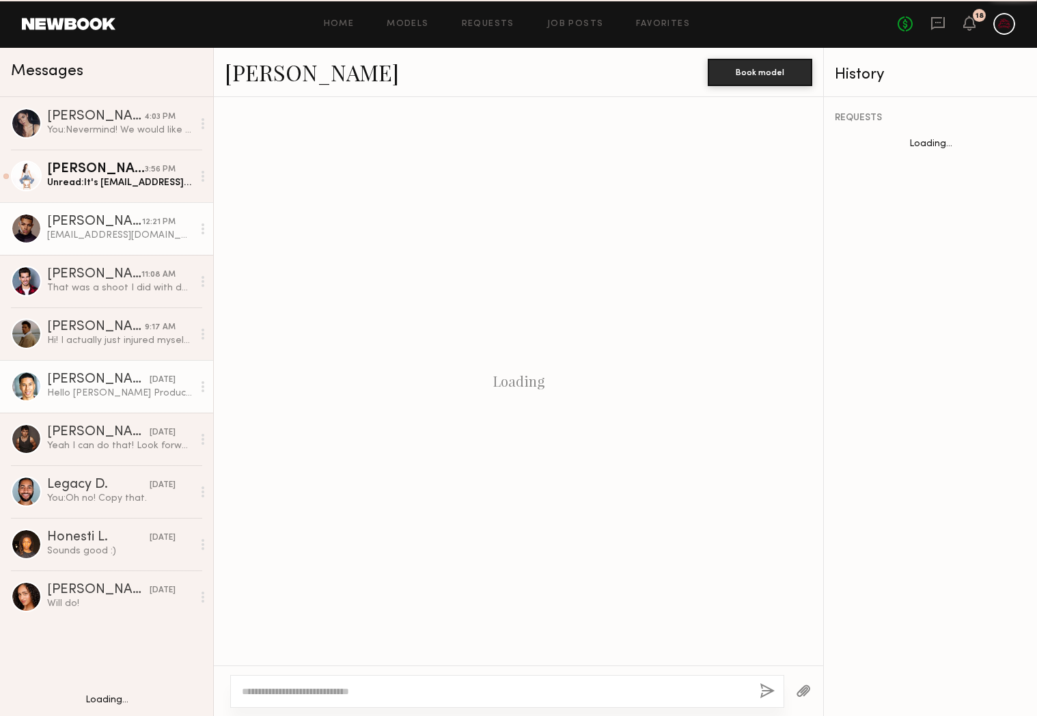
scroll to position [870, 0]
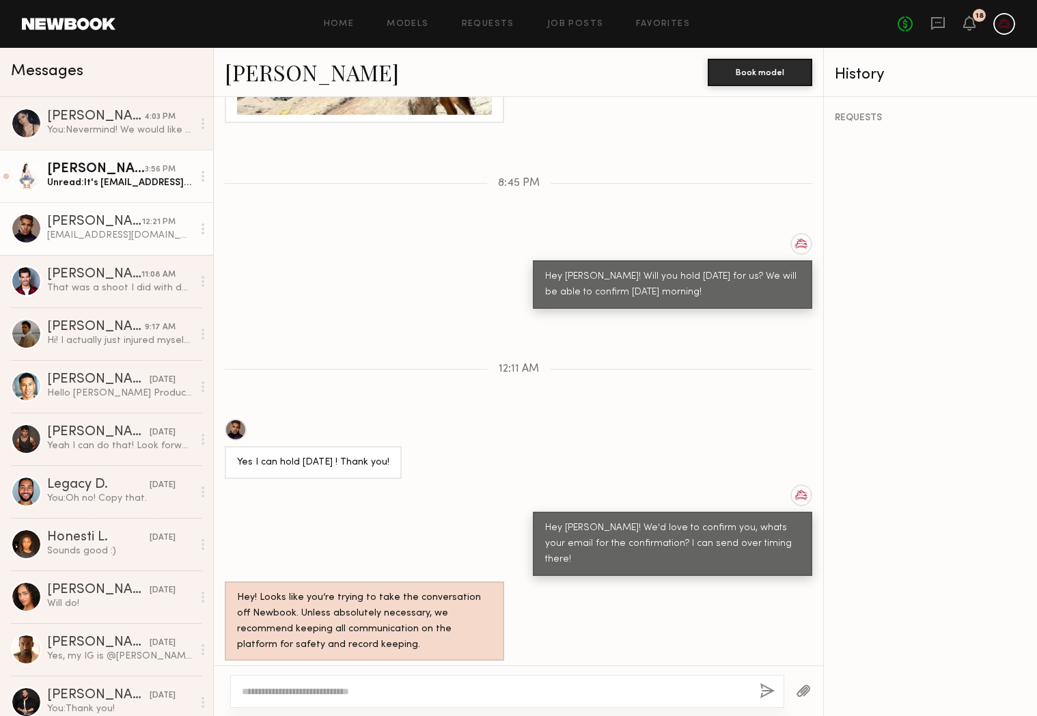
click at [98, 188] on div "Unread: It's 18hannahkim@gmail.com!" at bounding box center [120, 182] width 146 height 13
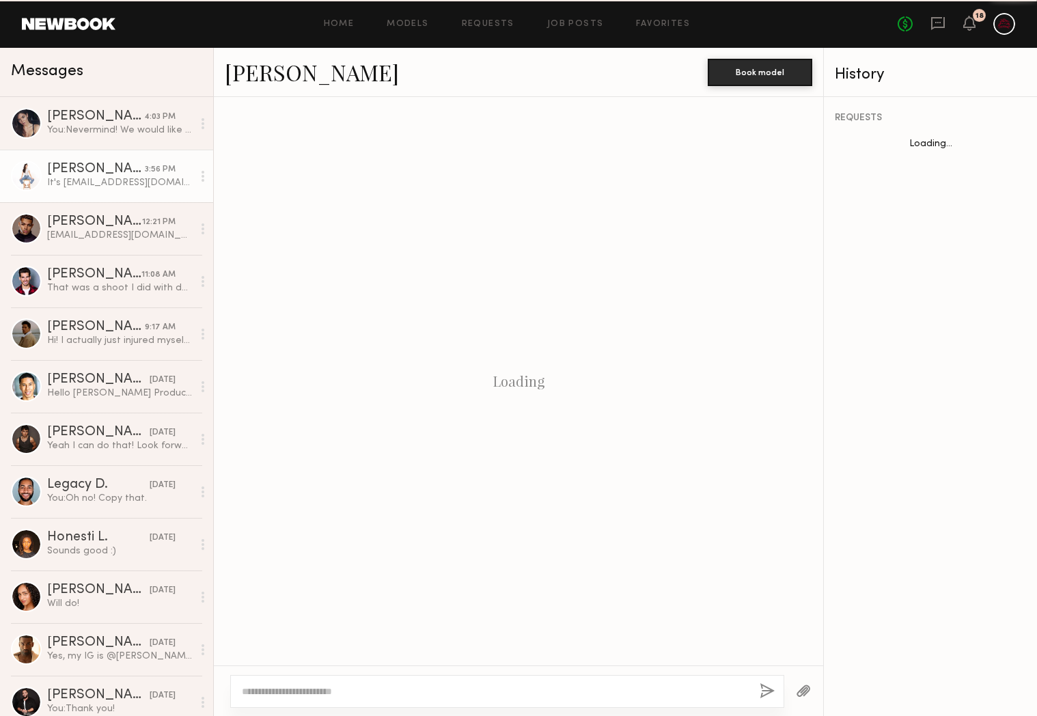
scroll to position [383, 0]
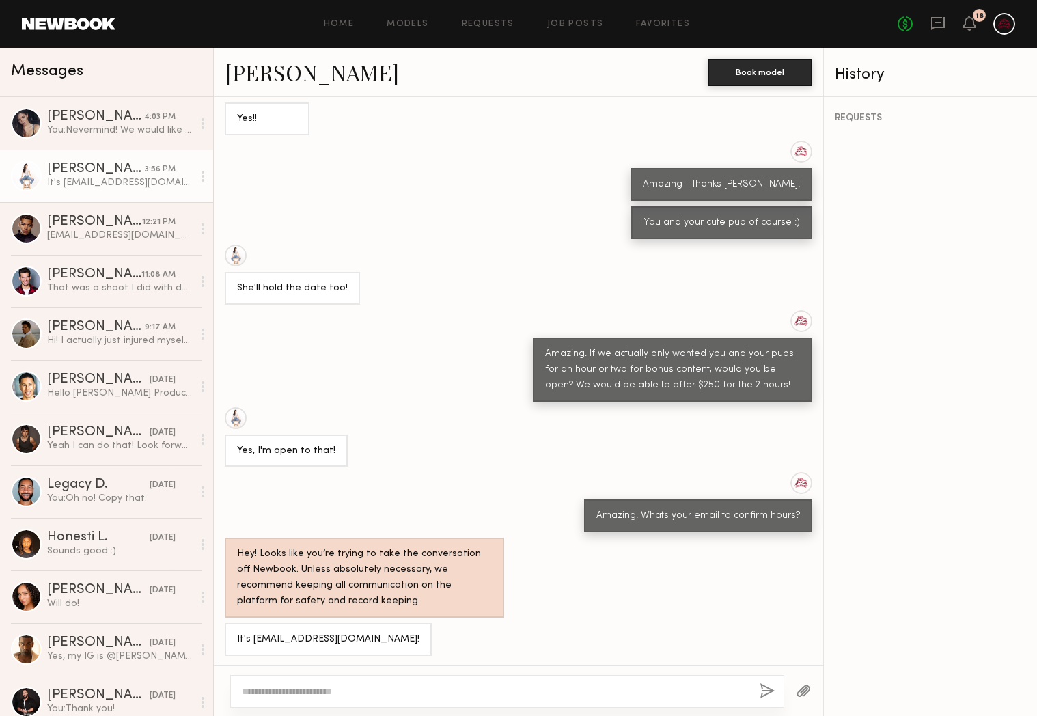
click at [306, 634] on div "It's [EMAIL_ADDRESS][DOMAIN_NAME]!" at bounding box center [328, 640] width 182 height 16
click at [306, 634] on div "It's 18hannahkim@gmail.com!" at bounding box center [328, 640] width 182 height 16
drag, startPoint x: 292, startPoint y: 650, endPoint x: 232, endPoint y: 639, distance: 61.2
click at [292, 650] on div "It's 18hannahkim@gmail.com!" at bounding box center [328, 639] width 207 height 33
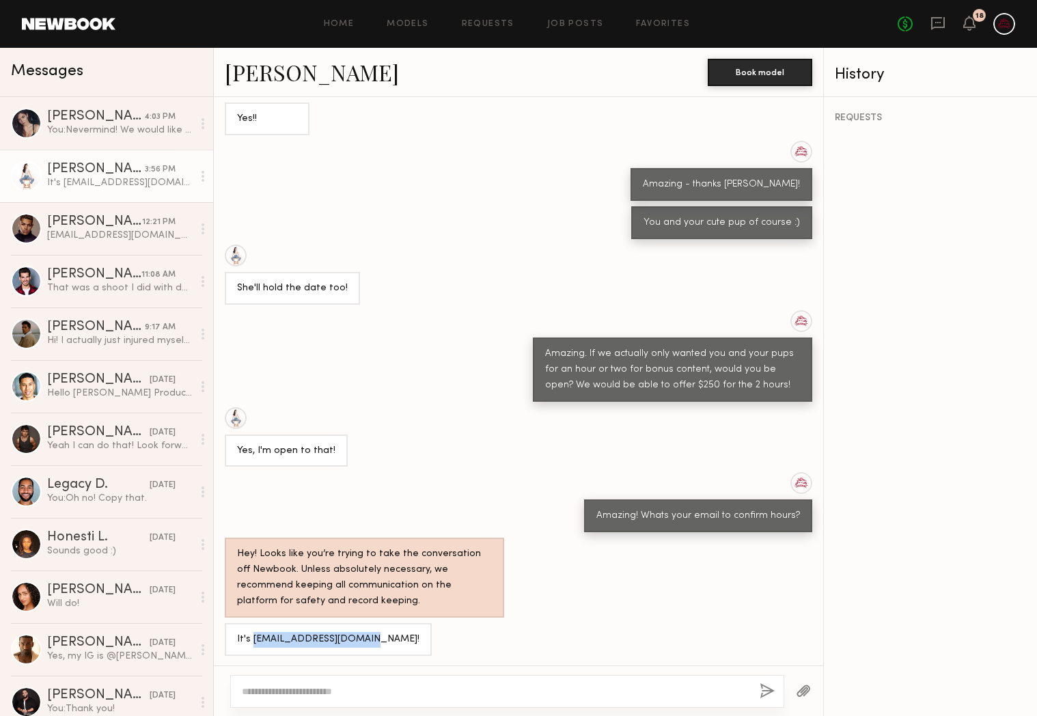
drag, startPoint x: 252, startPoint y: 636, endPoint x: 375, endPoint y: 637, distance: 123.0
click at [375, 637] on div "It's 18hannahkim@gmail.com!" at bounding box center [328, 639] width 207 height 33
copy div "18hannahkim@gmail.com!"
click at [429, 470] on div "Loading Yes! Here it is: http://www.instagram.com/heyhannahkim 9:26 AM Amazing!…" at bounding box center [518, 381] width 609 height 568
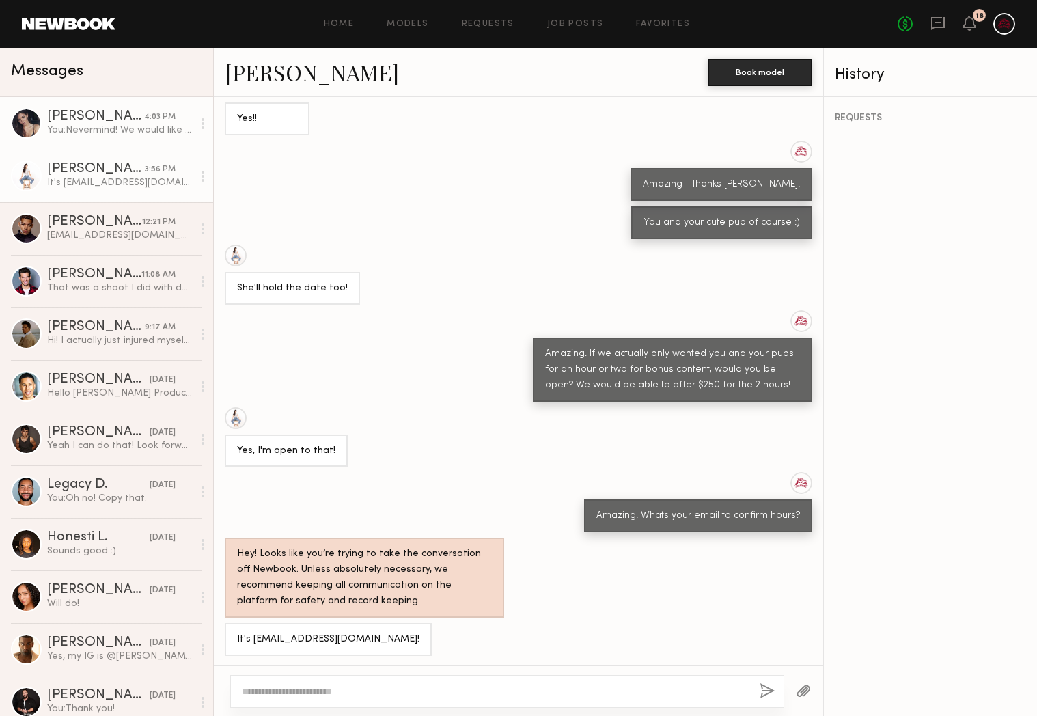
click at [106, 144] on link "Aarika W. 4:03 PM You: Nevermind! We would like you from 1-3PM. Only x3 hours." at bounding box center [106, 123] width 213 height 53
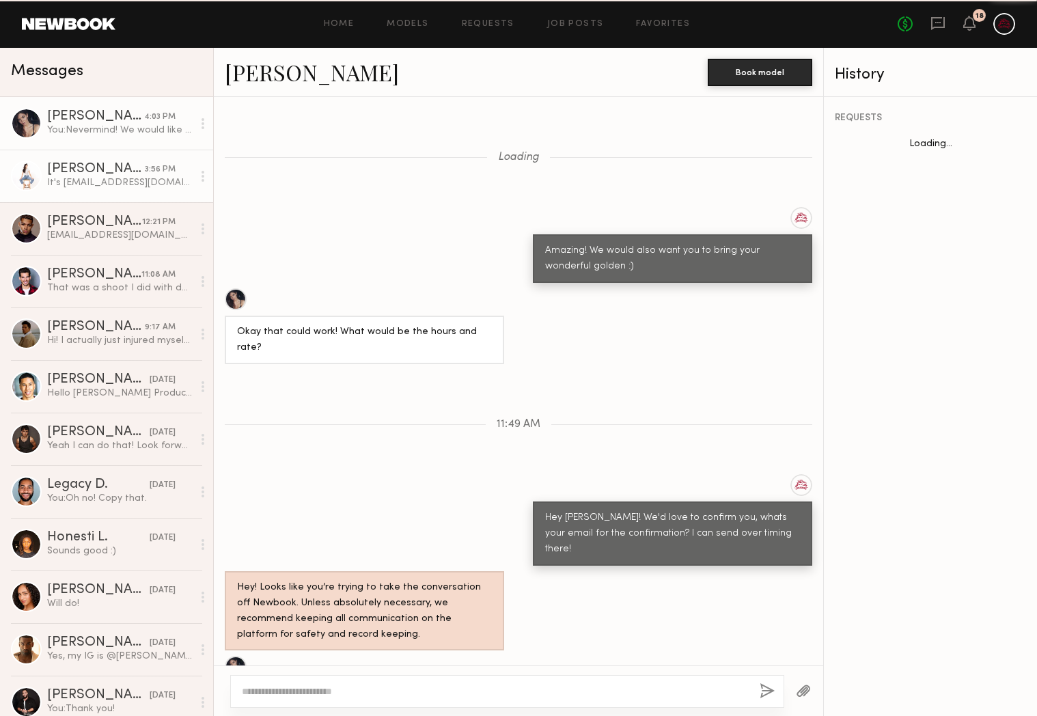
scroll to position [466, 0]
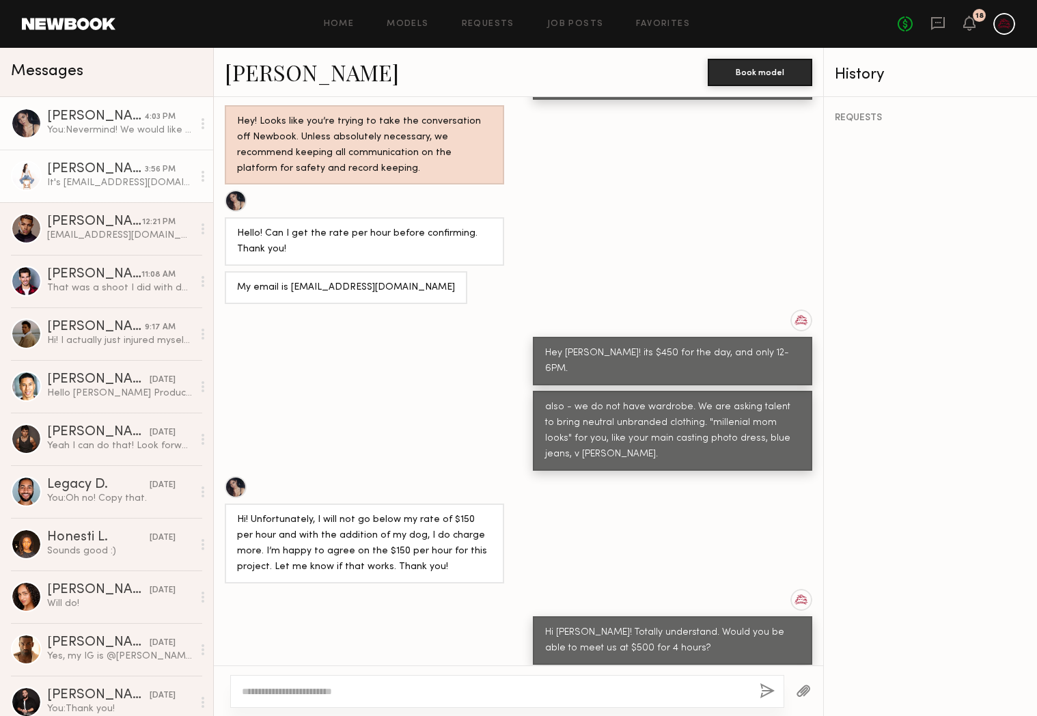
click at [107, 183] on div "It's 18hannahkim@gmail.com!" at bounding box center [120, 182] width 146 height 13
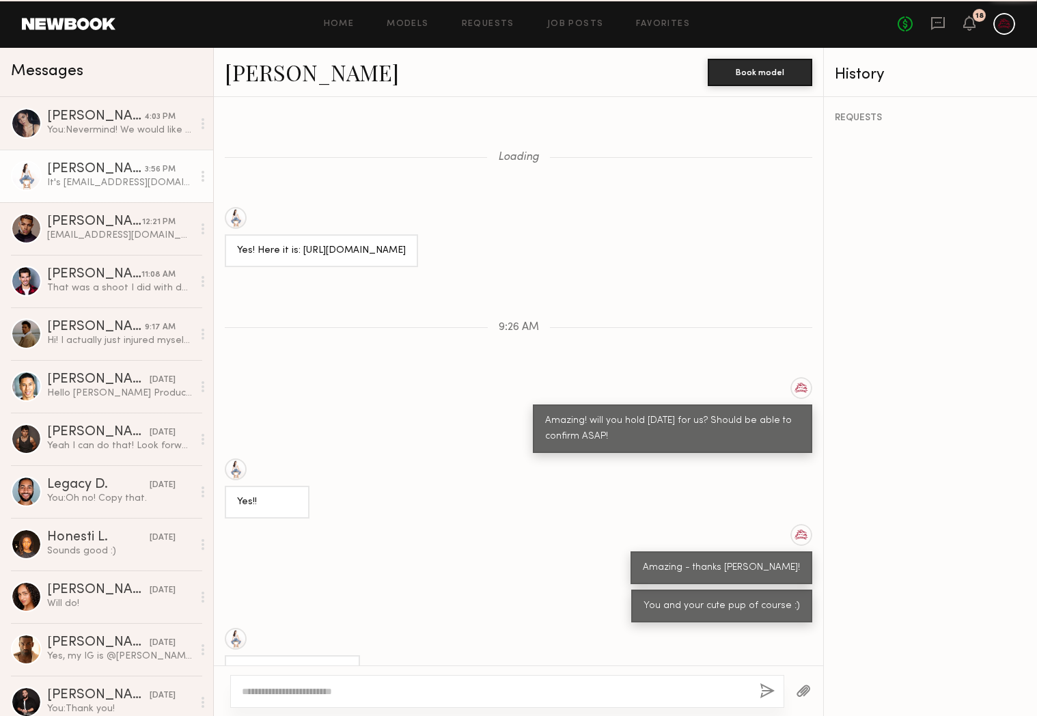
scroll to position [383, 0]
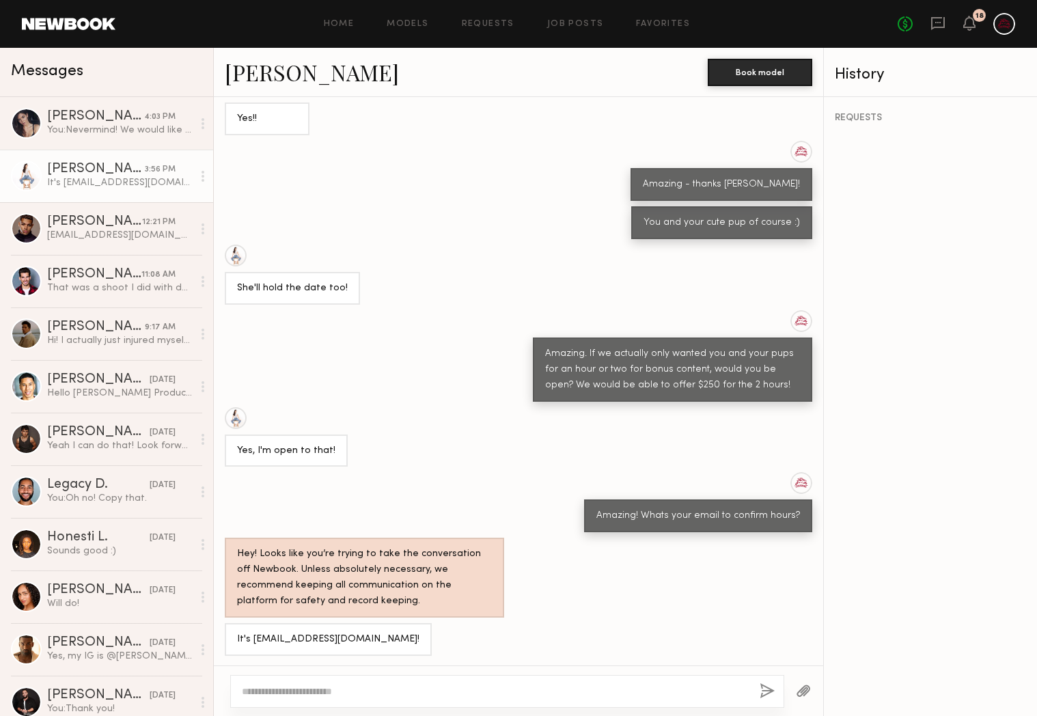
click at [114, 152] on link "Hannah K. 3:56 PM It's 18hannahkim@gmail.com!" at bounding box center [106, 176] width 213 height 53
click at [112, 118] on div "[PERSON_NAME]" at bounding box center [95, 117] width 97 height 14
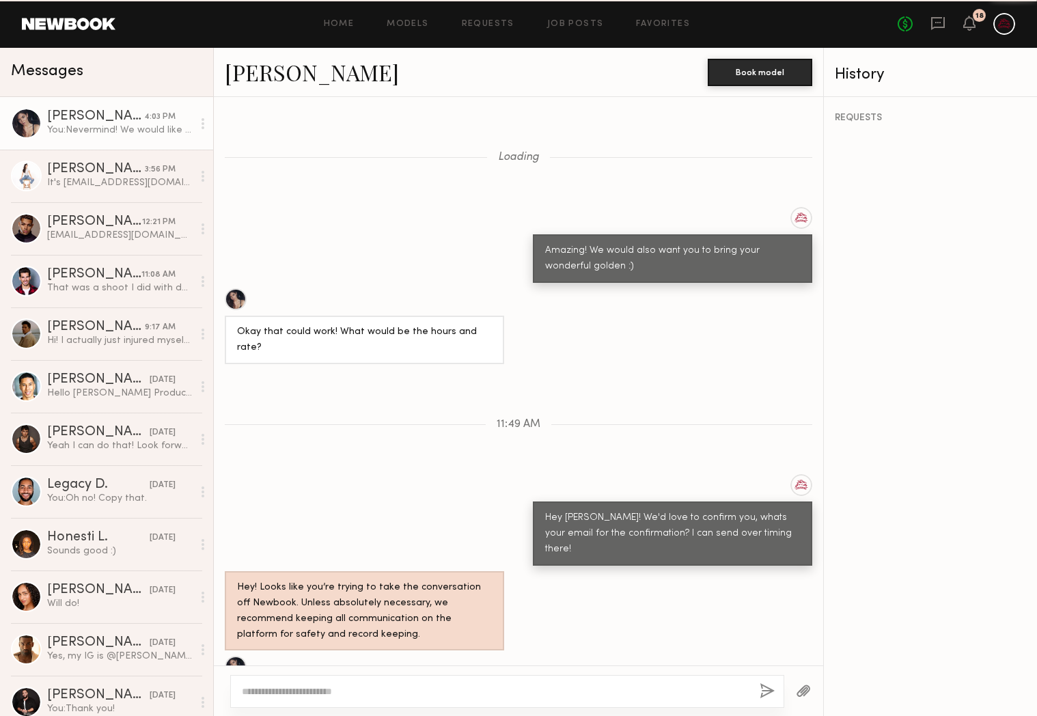
scroll to position [466, 0]
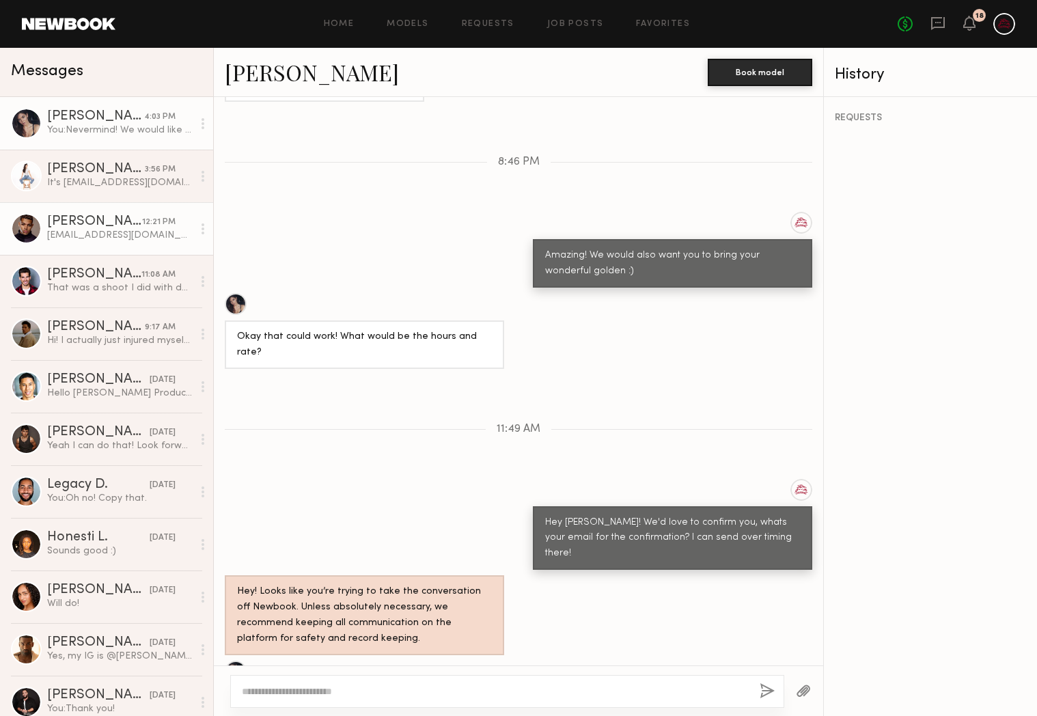
scroll to position [935, 0]
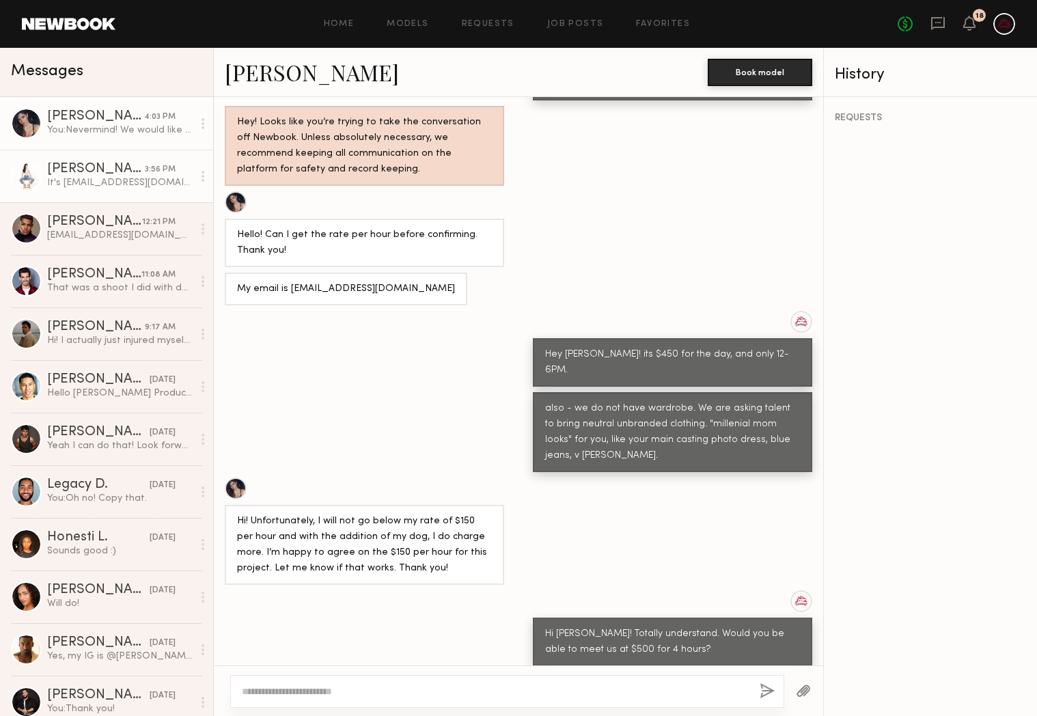
click at [118, 189] on div "It's [EMAIL_ADDRESS][DOMAIN_NAME]!" at bounding box center [120, 182] width 146 height 13
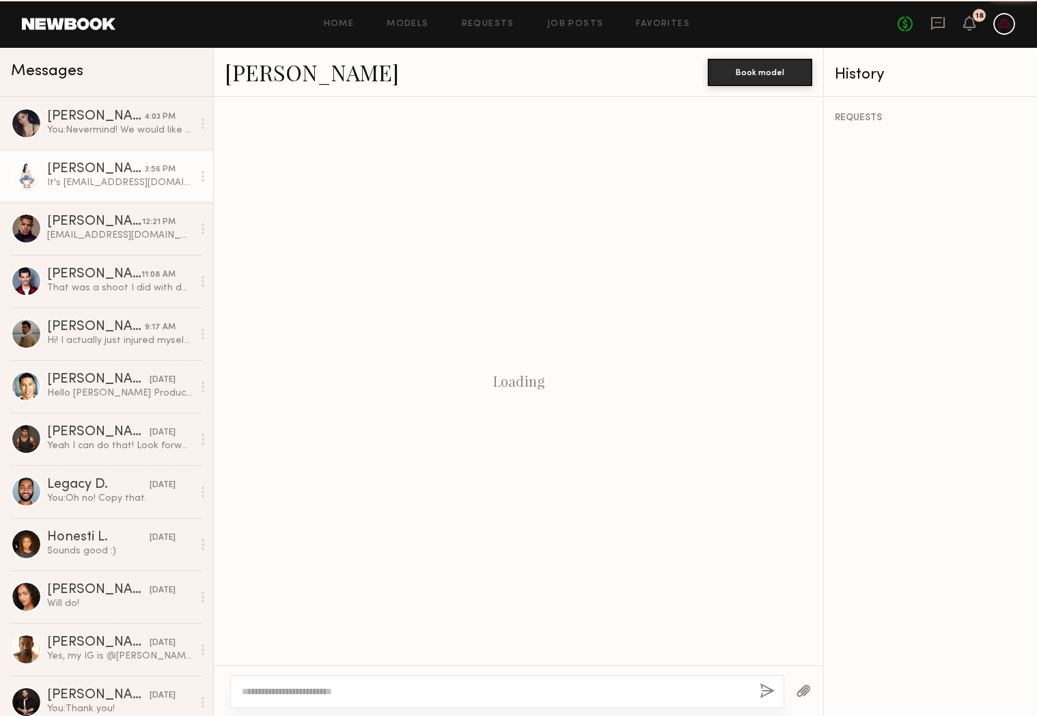
scroll to position [383, 0]
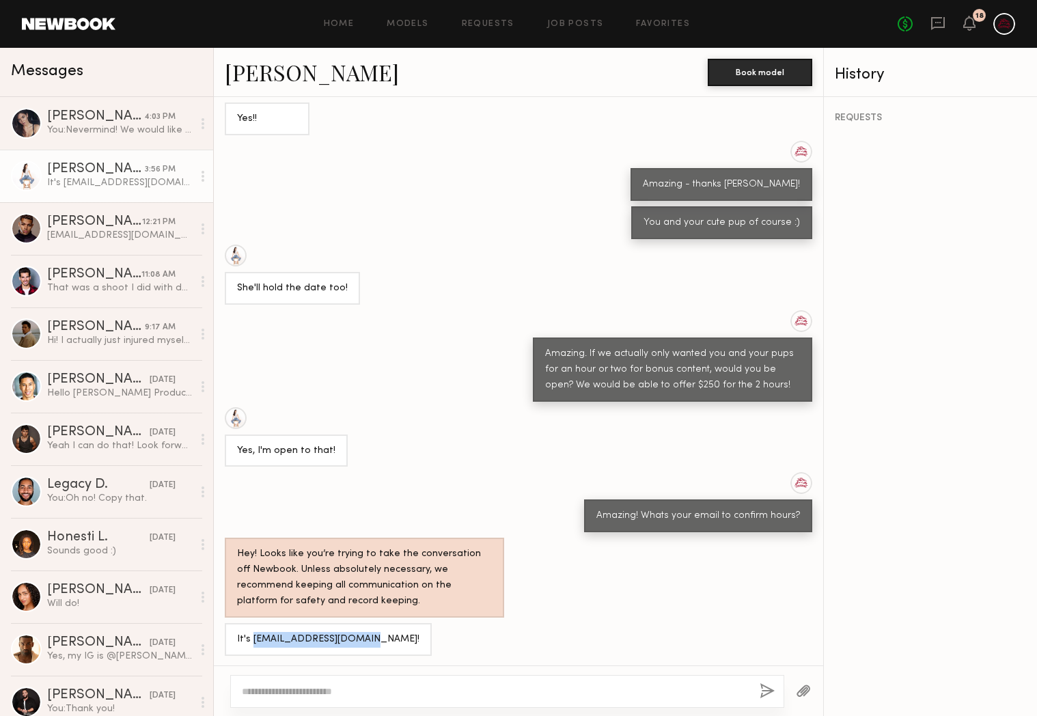
drag, startPoint x: 252, startPoint y: 640, endPoint x: 369, endPoint y: 639, distance: 116.9
click at [369, 639] on div "It's [EMAIL_ADDRESS][DOMAIN_NAME]!" at bounding box center [328, 639] width 207 height 33
copy div "[EMAIL_ADDRESS][DOMAIN_NAME]!"
click at [547, 347] on div "Amazing. If we actually only wanted you and your pups for an hour or two for bo…" at bounding box center [672, 369] width 255 height 47
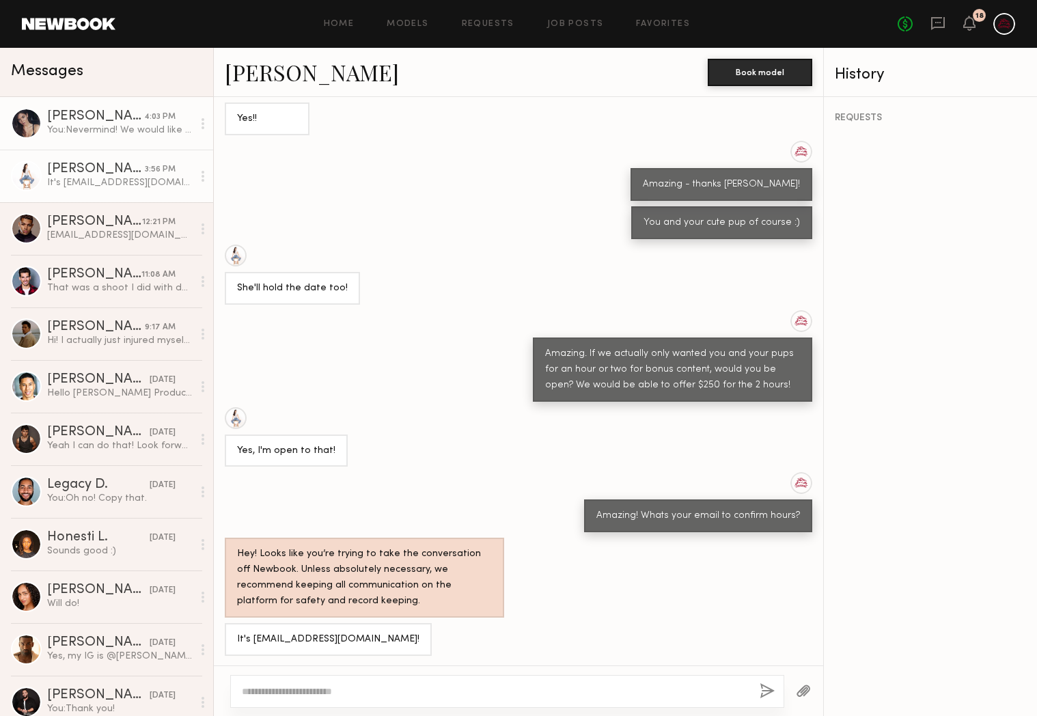
click at [95, 131] on div "You: Nevermind! We would like you from 1-3PM. Only x3 hours." at bounding box center [120, 130] width 146 height 13
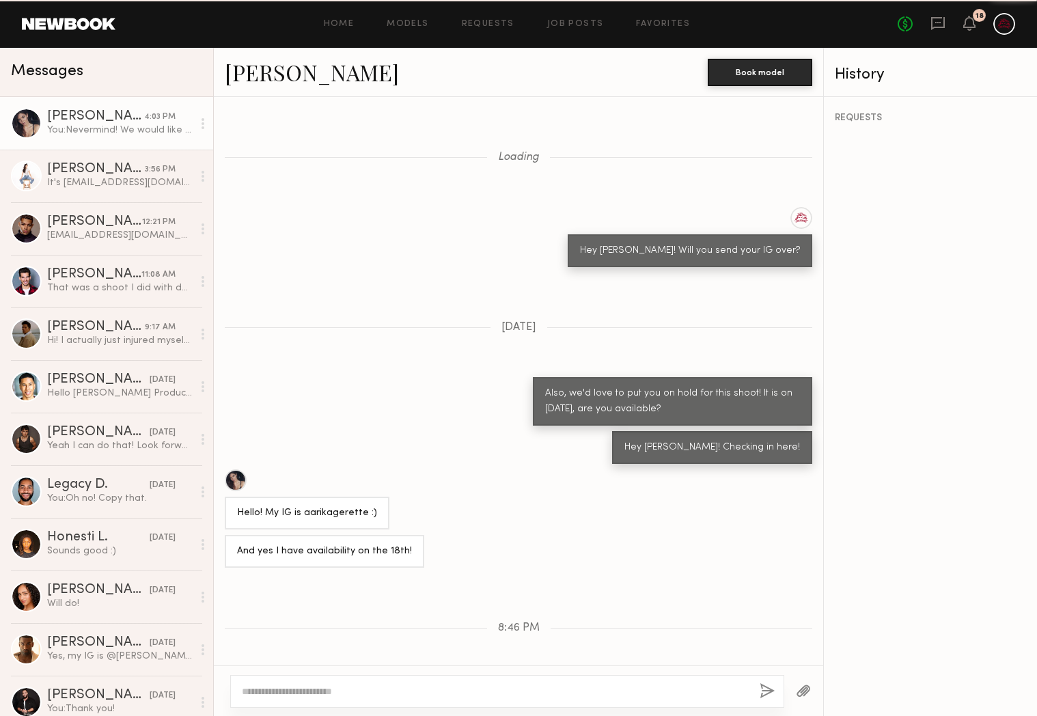
scroll to position [935, 0]
